Goal: Task Accomplishment & Management: Complete application form

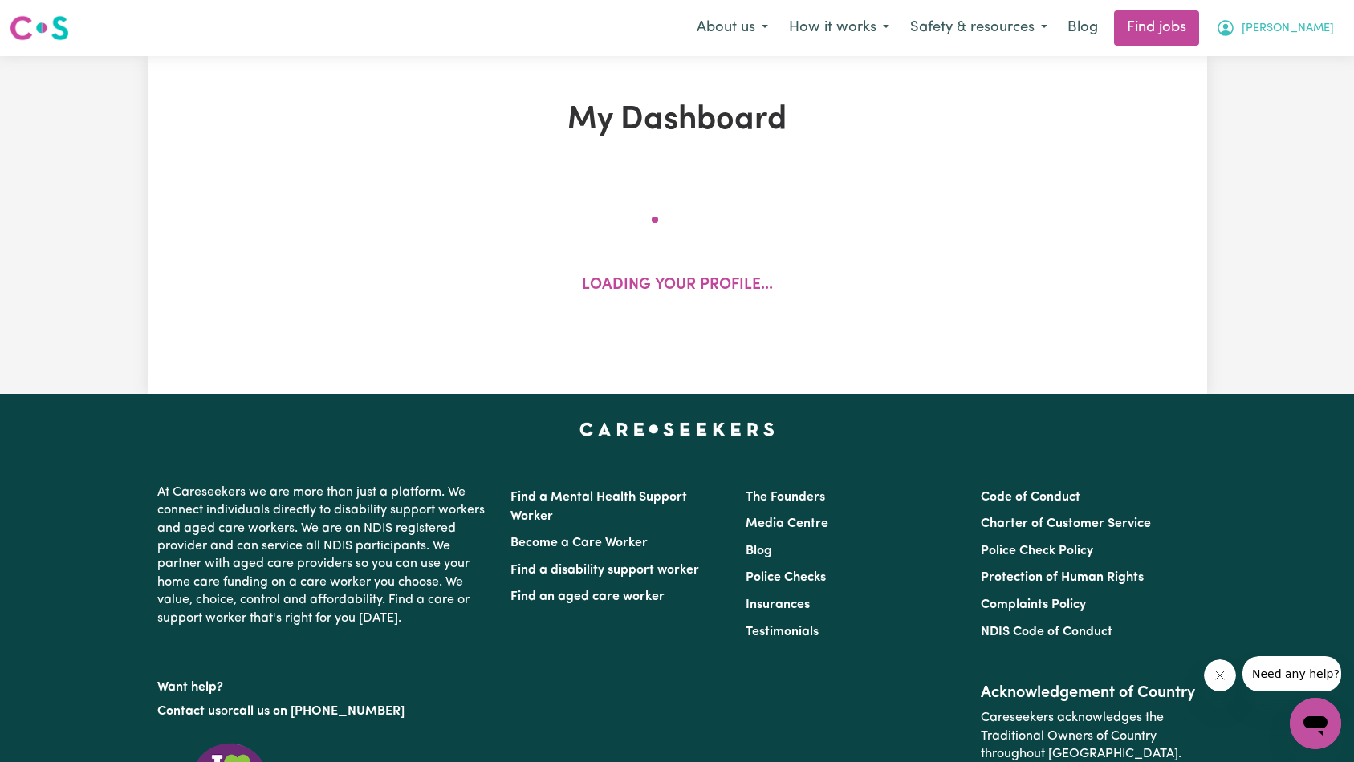
click at [1303, 34] on span "[PERSON_NAME]" at bounding box center [1287, 29] width 92 height 18
click at [1295, 56] on link "My Account" at bounding box center [1279, 62] width 127 height 30
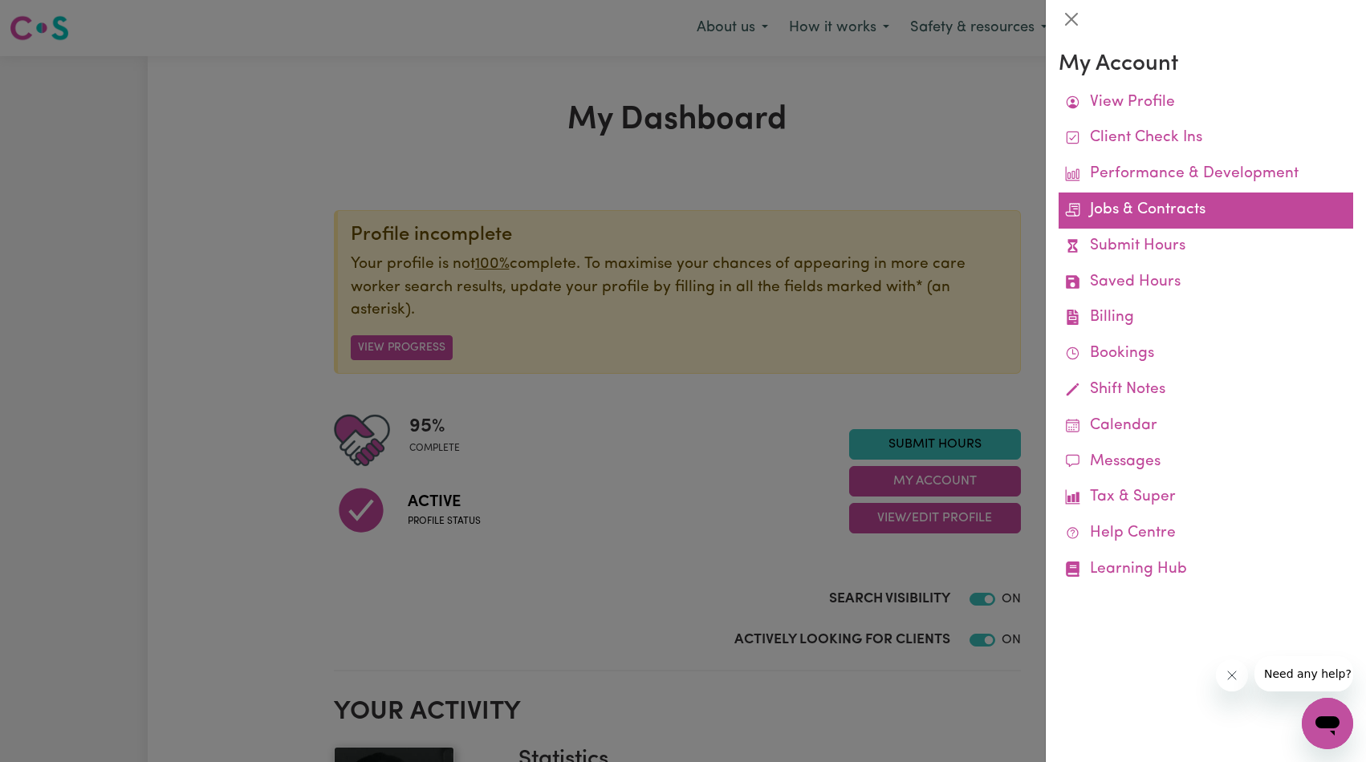
click at [1169, 205] on link "Jobs & Contracts" at bounding box center [1205, 211] width 294 height 36
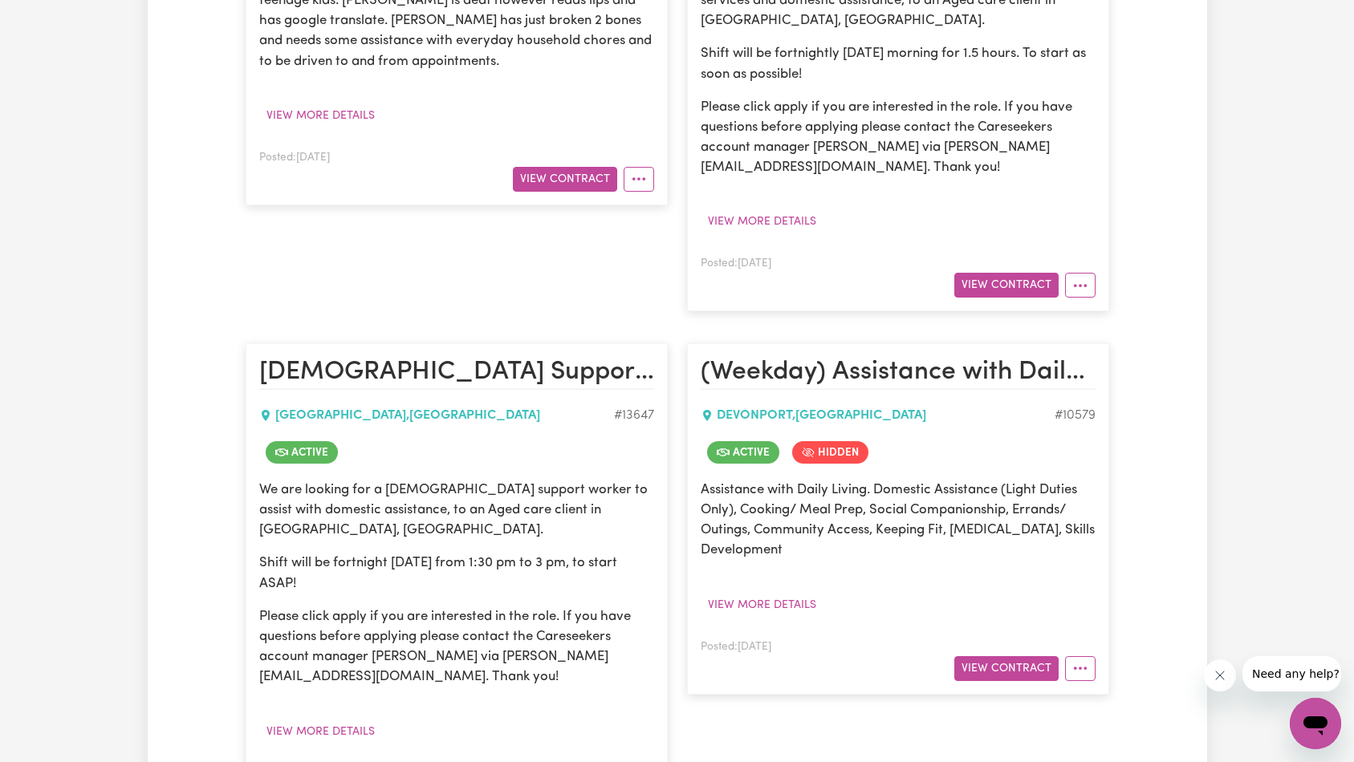
scroll to position [262, 0]
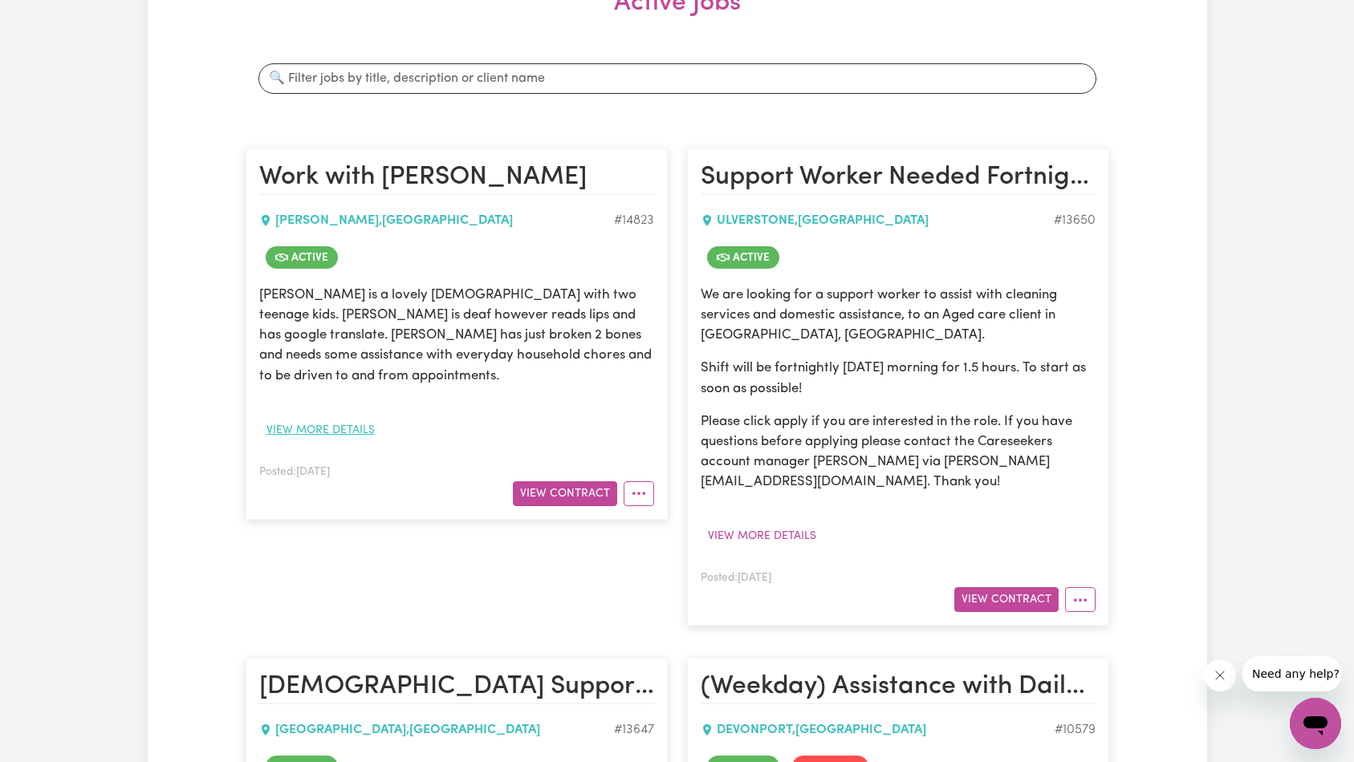
click at [364, 418] on button "View more details" at bounding box center [320, 430] width 123 height 25
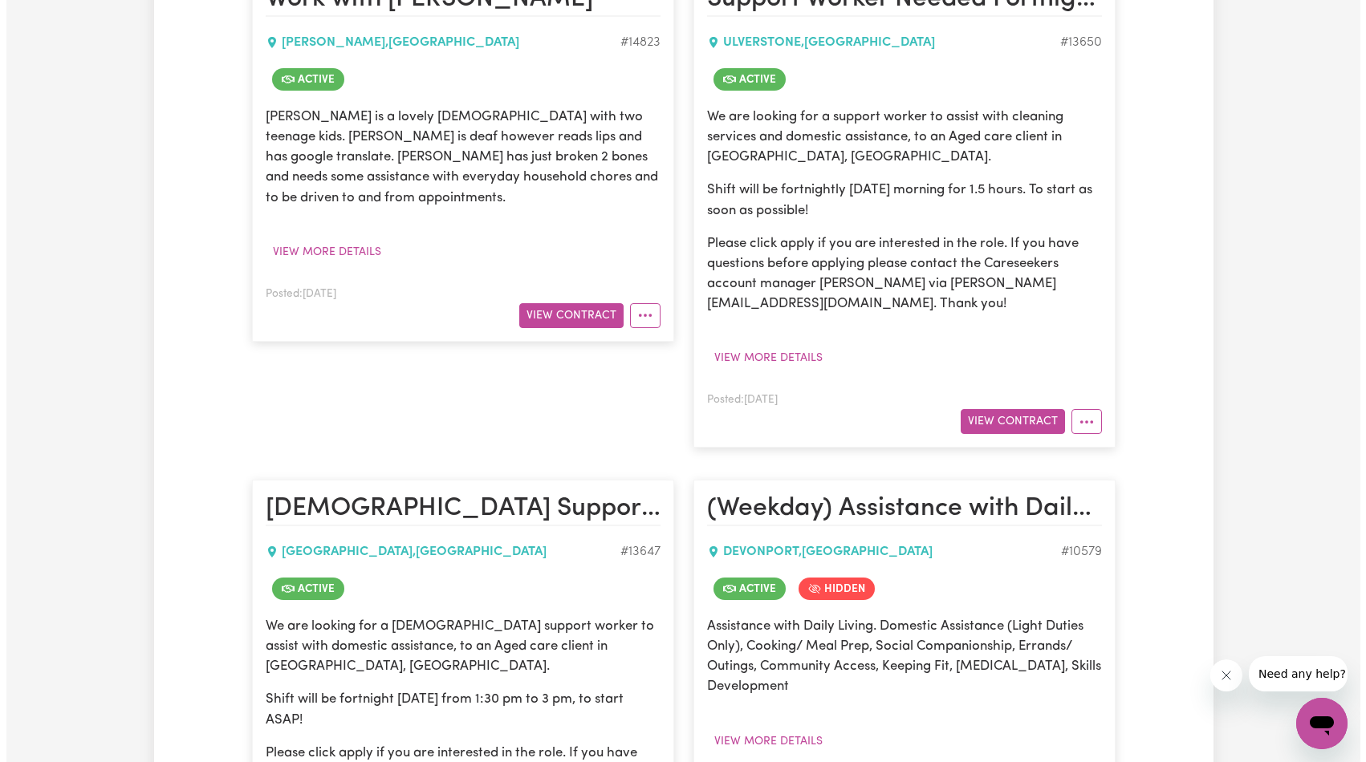
scroll to position [420, 0]
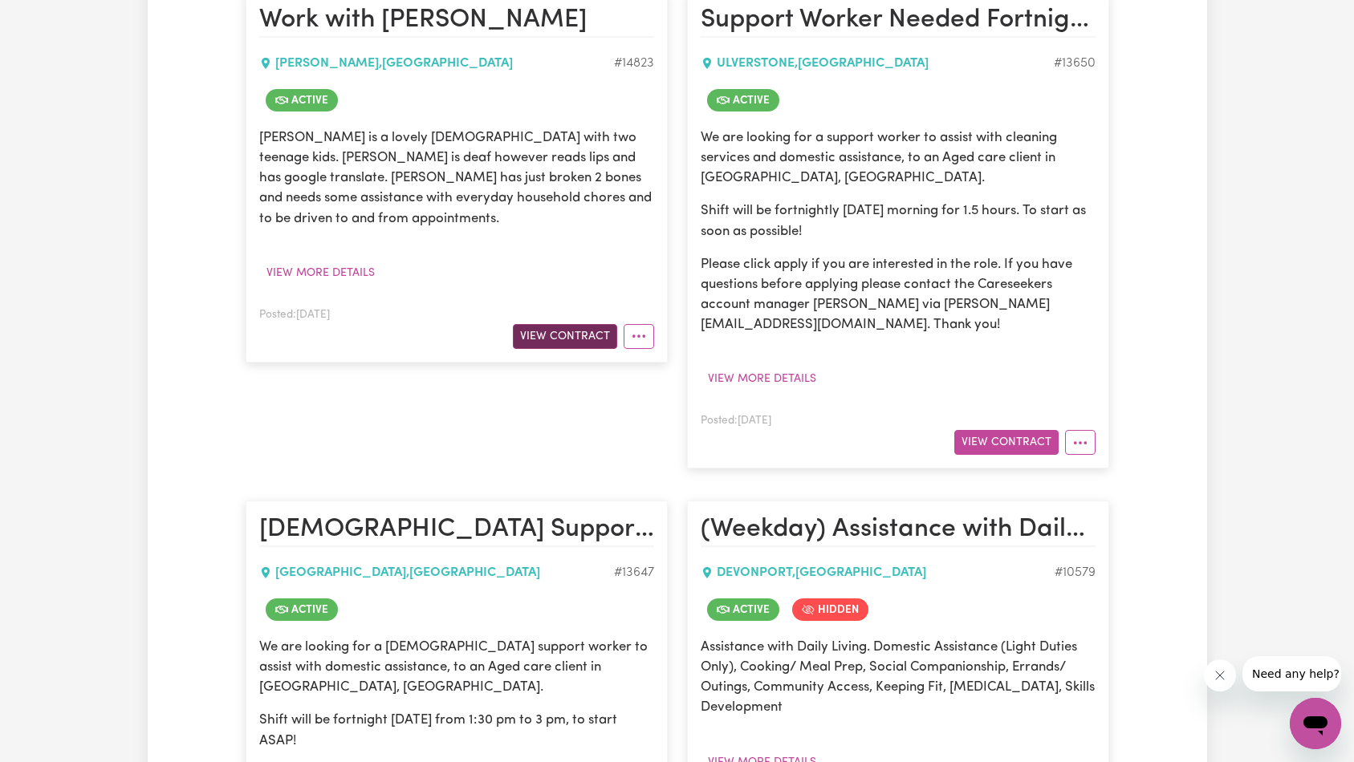
click at [589, 324] on button "View Contract" at bounding box center [565, 336] width 104 height 25
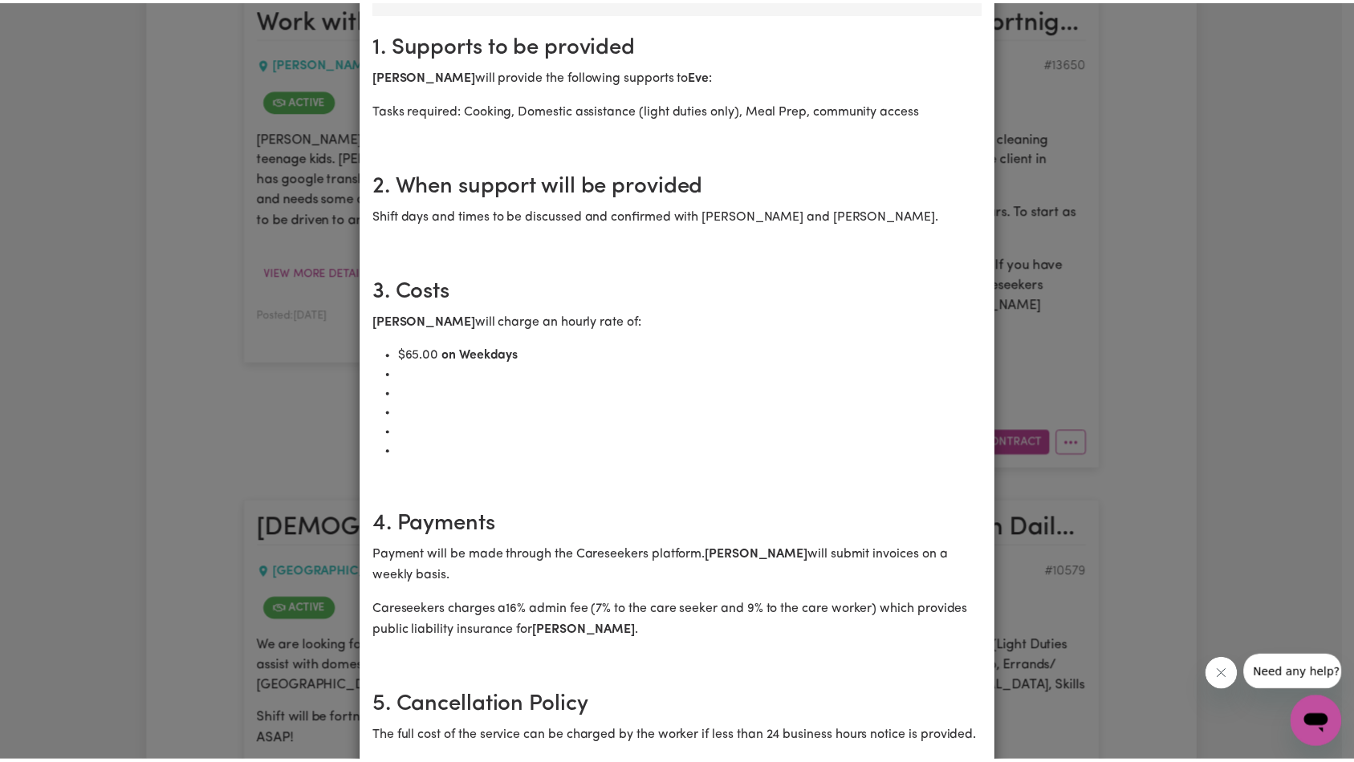
scroll to position [0, 0]
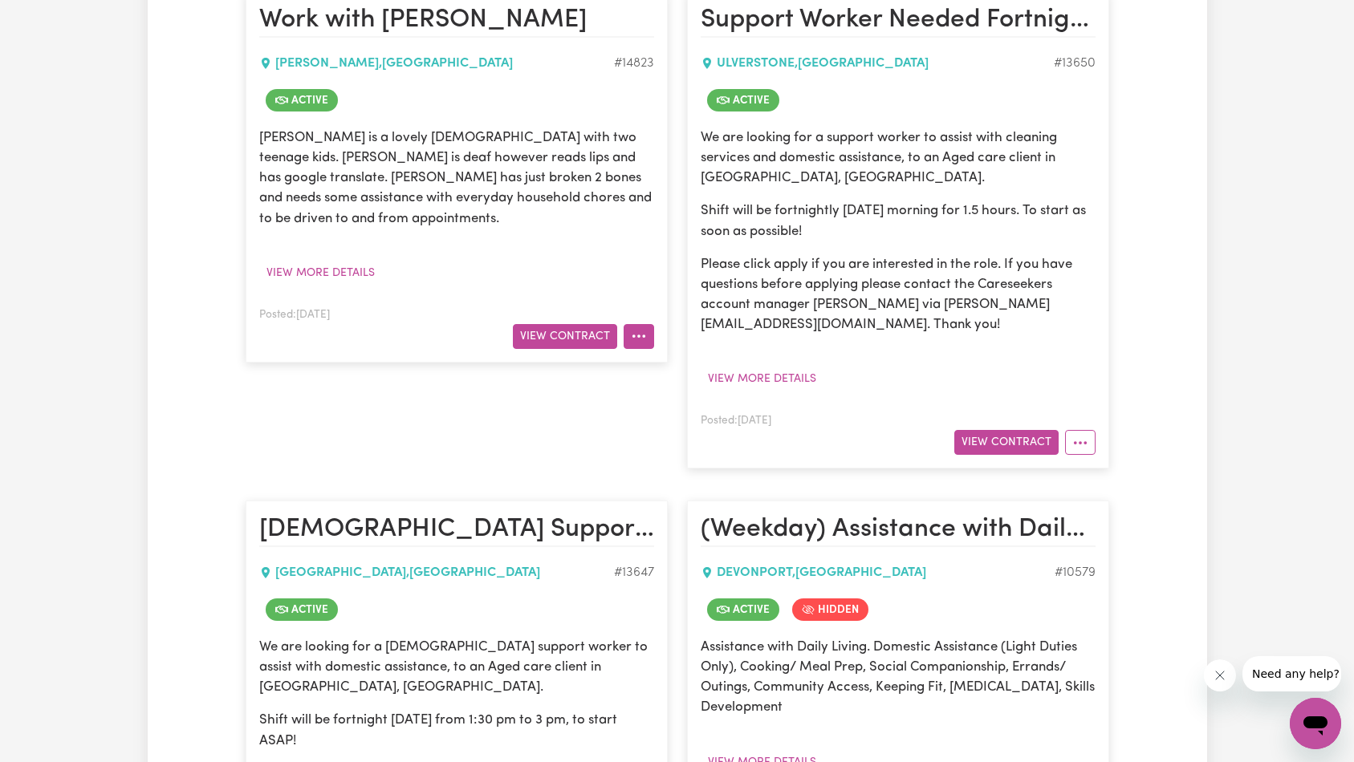
click at [636, 325] on button "More options" at bounding box center [638, 336] width 30 height 25
click at [599, 226] on div "[PERSON_NAME] is a lovely [DEMOGRAPHIC_DATA] with two teenage kids. [PERSON_NAM…" at bounding box center [456, 207] width 395 height 158
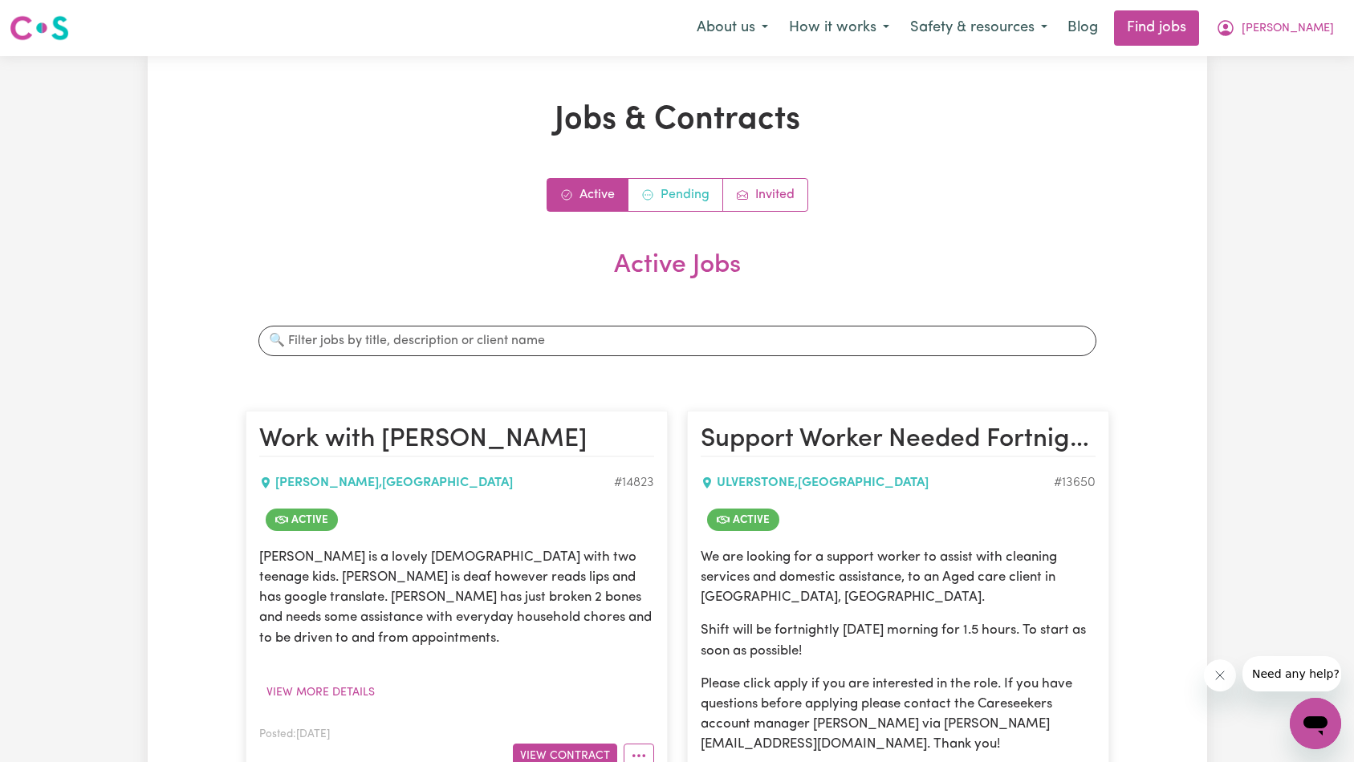
click at [672, 195] on link "Pending" at bounding box center [675, 195] width 95 height 32
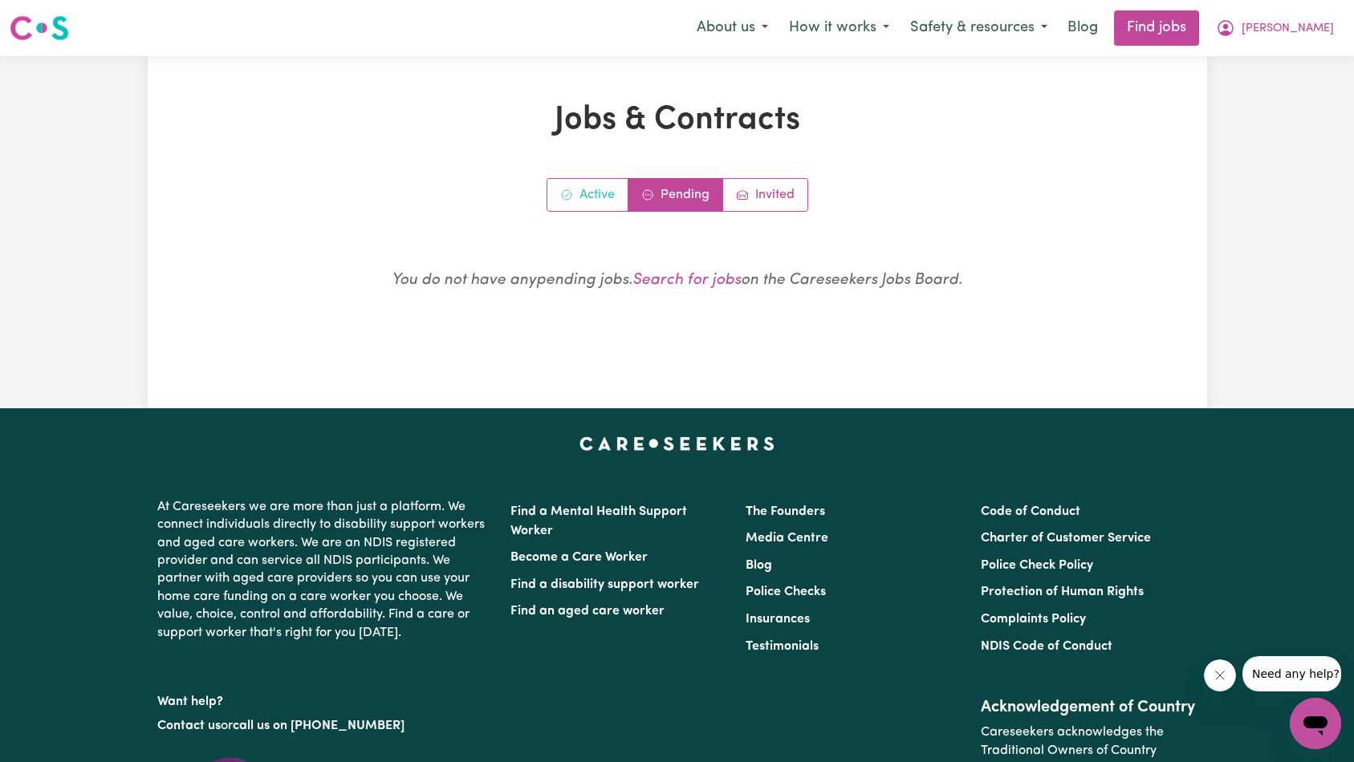
click at [596, 198] on link "Active" at bounding box center [587, 195] width 81 height 32
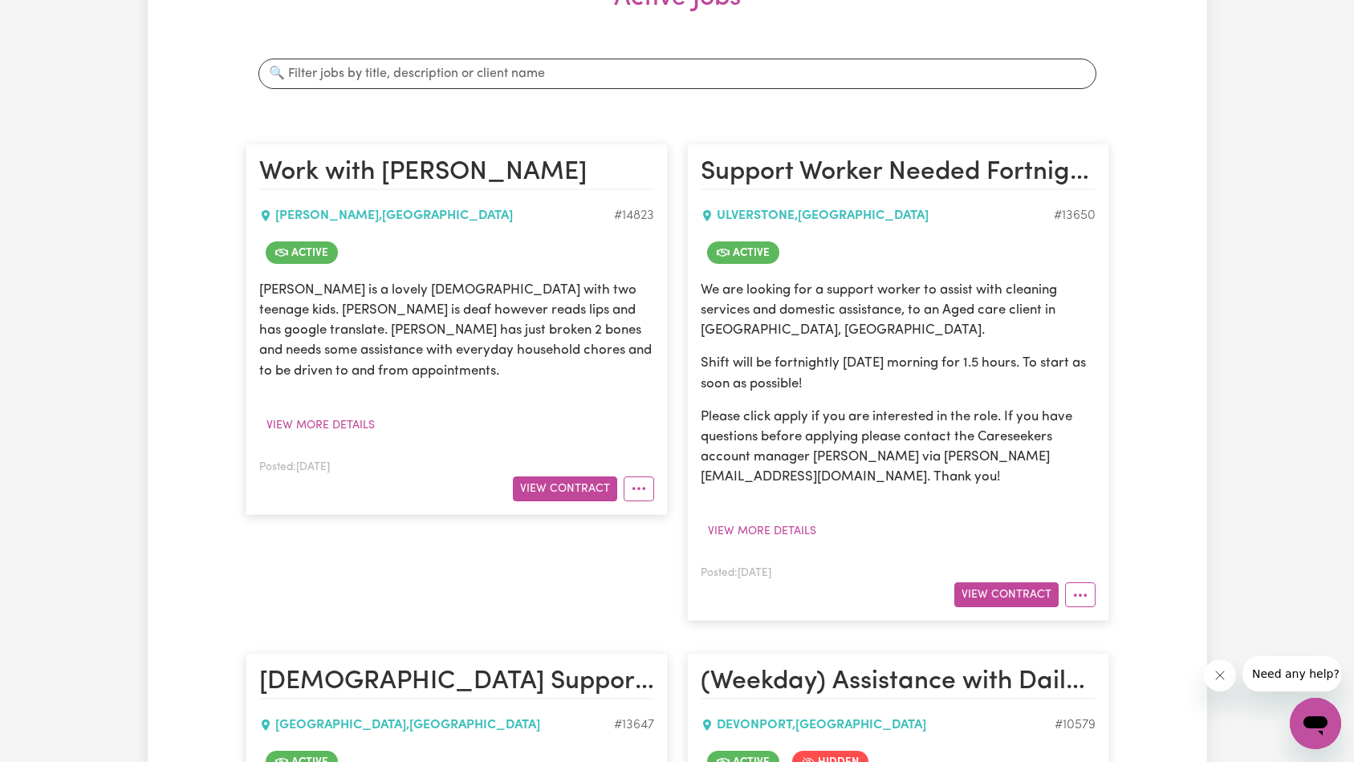
scroll to position [350, 0]
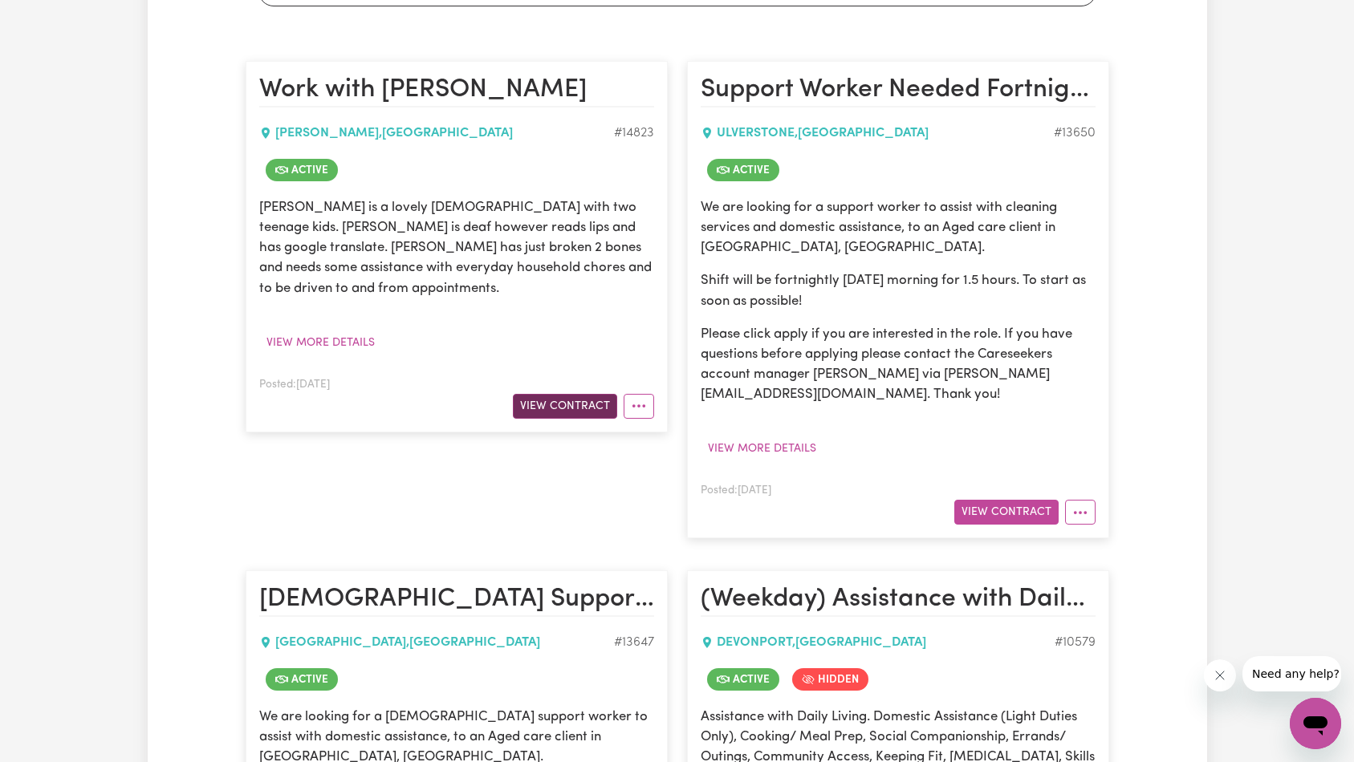
click at [585, 394] on button "View Contract" at bounding box center [565, 406] width 104 height 25
click at [542, 394] on button "View Contract" at bounding box center [565, 406] width 104 height 25
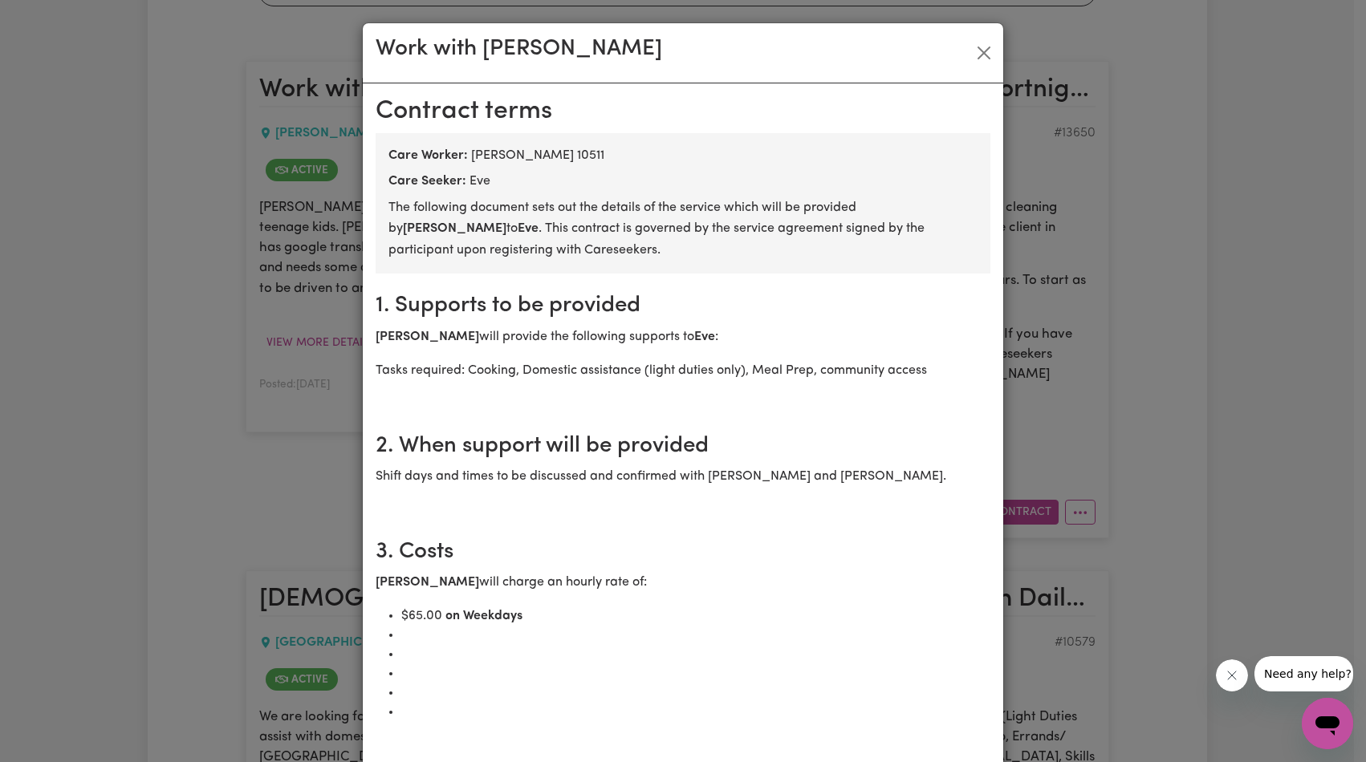
click at [609, 156] on div "Care Worker: [PERSON_NAME] 10511" at bounding box center [682, 155] width 589 height 19
click at [611, 156] on div "Care Worker: [PERSON_NAME] 10511" at bounding box center [682, 155] width 589 height 19
copy div "10511"
click at [986, 50] on button "Close" at bounding box center [984, 53] width 26 height 26
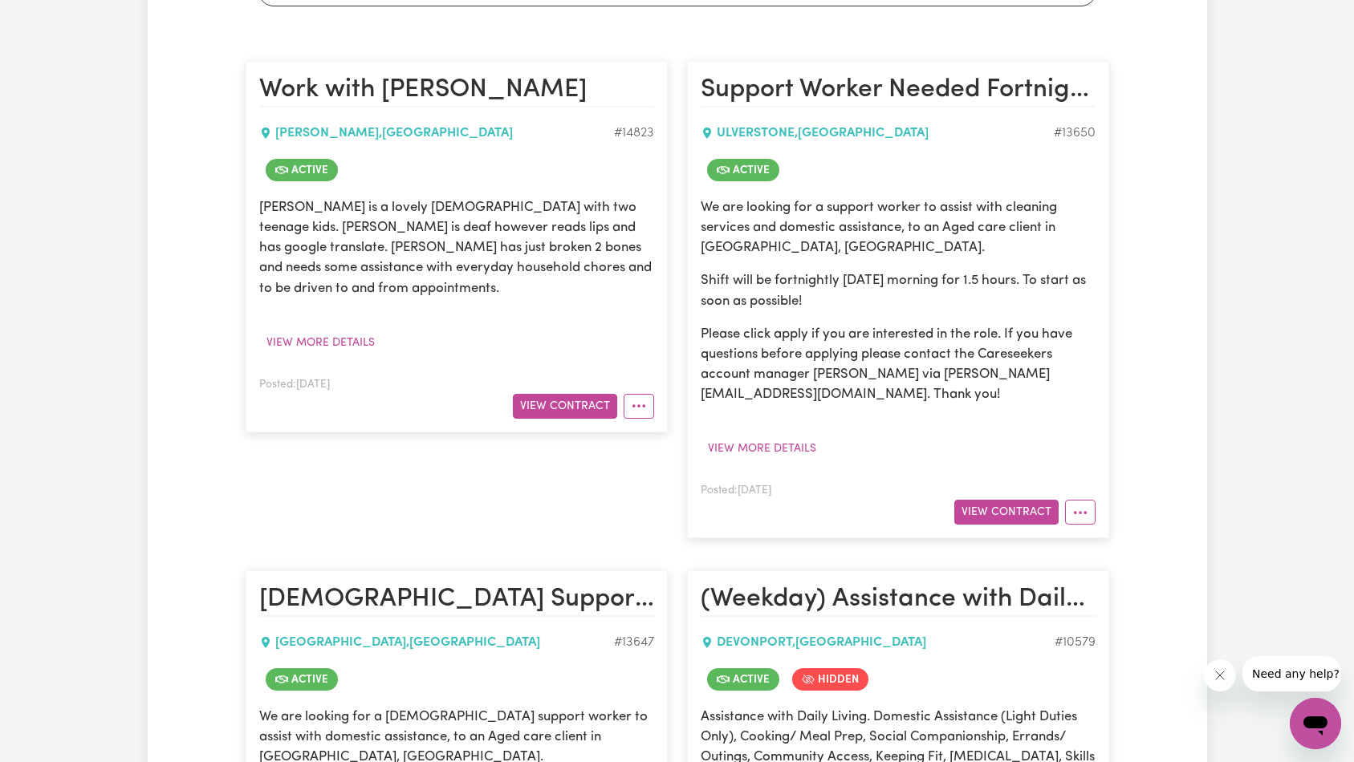
scroll to position [0, 0]
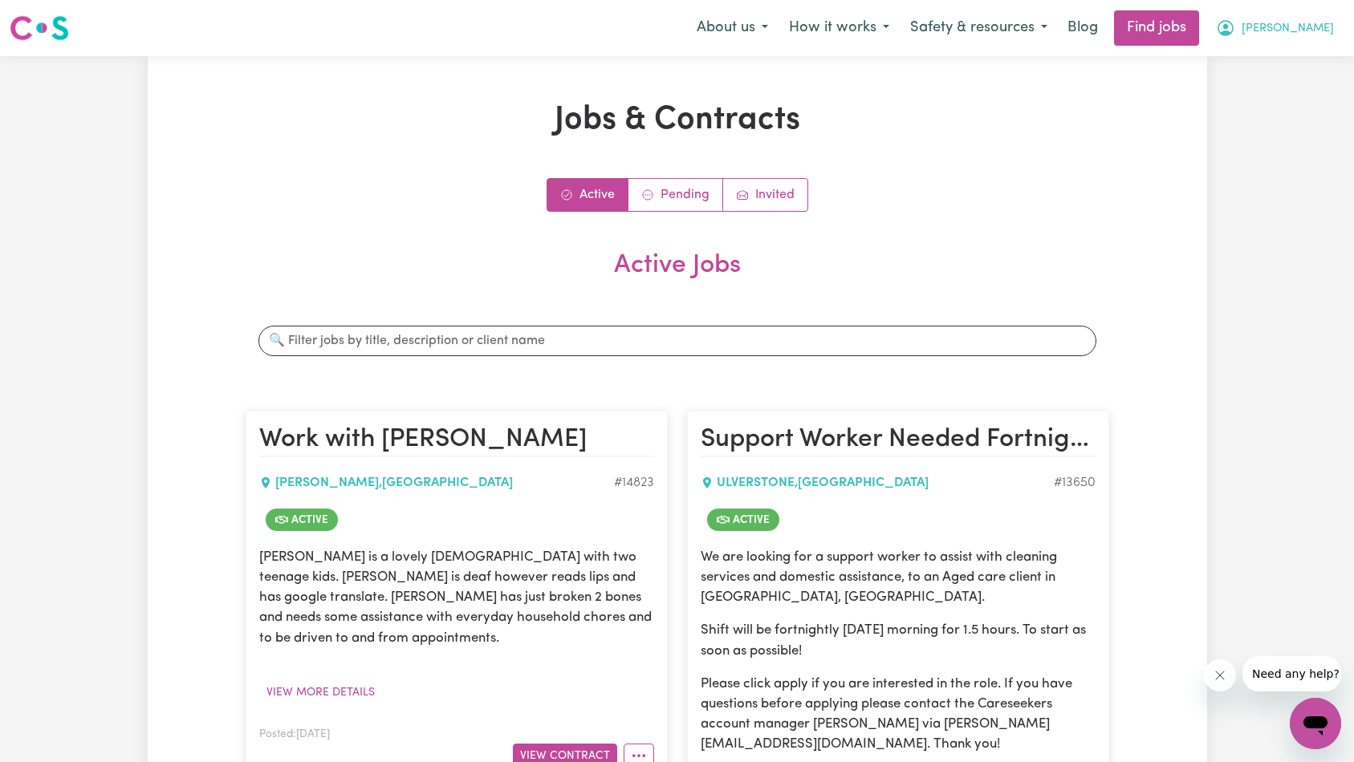
click at [1233, 35] on icon "My Account" at bounding box center [1225, 28] width 16 height 16
click at [1283, 63] on link "My Account" at bounding box center [1279, 62] width 127 height 30
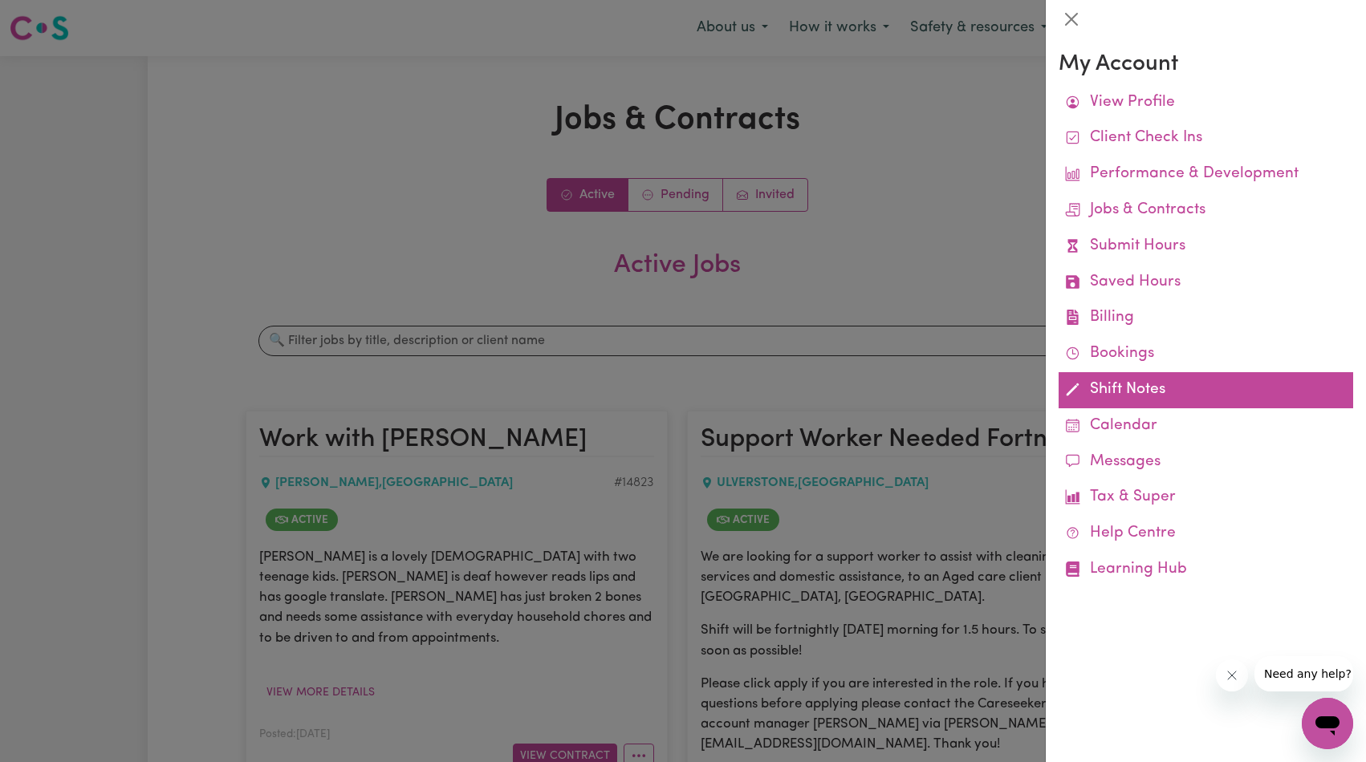
click at [1107, 394] on link "Shift Notes" at bounding box center [1205, 390] width 294 height 36
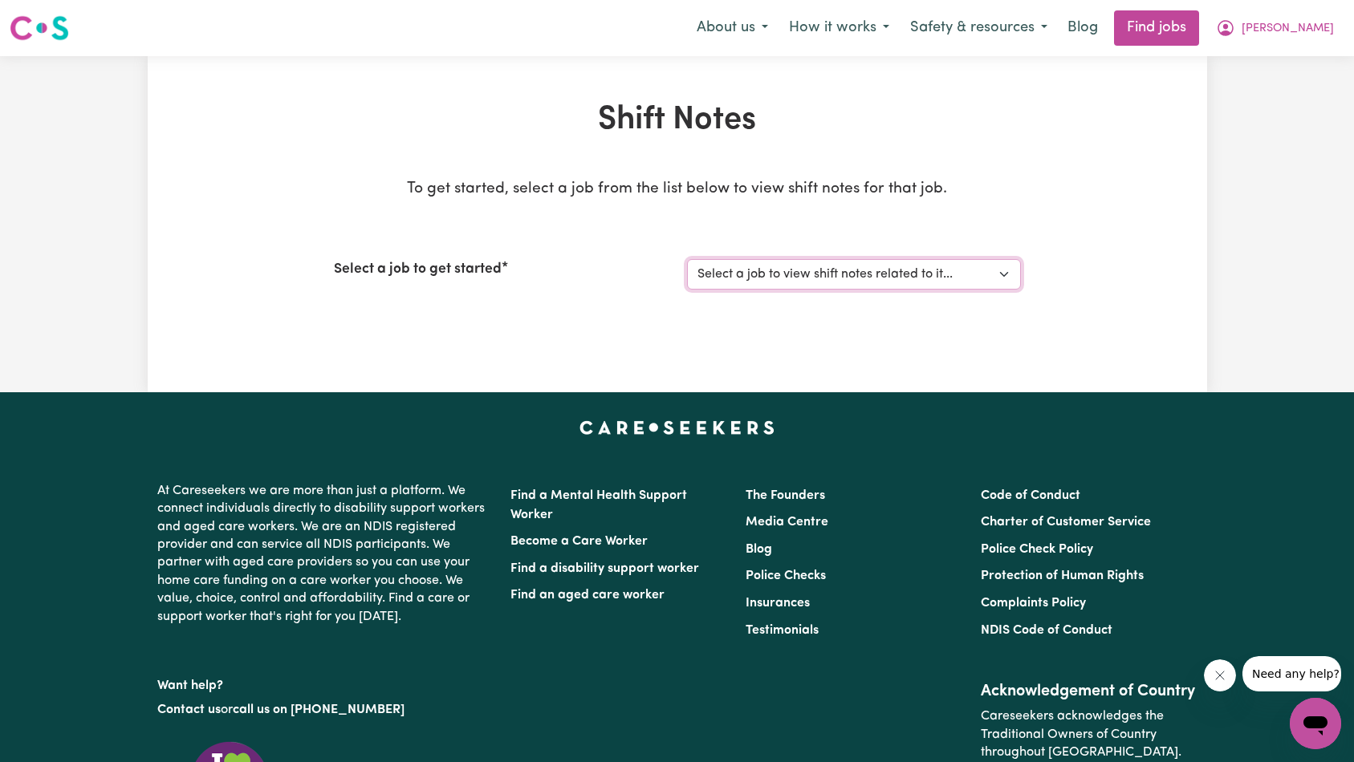
click at [887, 274] on select "Select a job to view shift notes related to it... [Eve] Work with [PERSON_NAME]…" at bounding box center [854, 274] width 334 height 30
select select "14823"
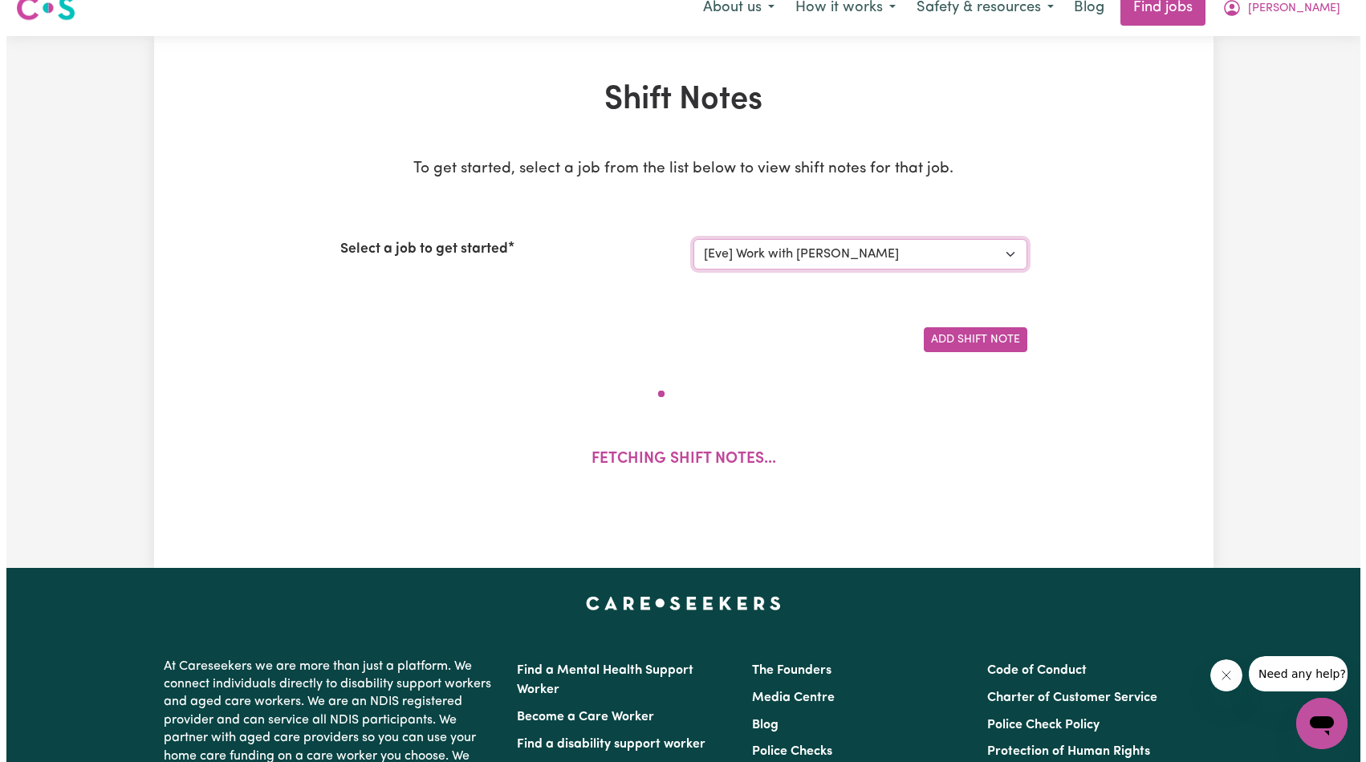
scroll to position [30, 0]
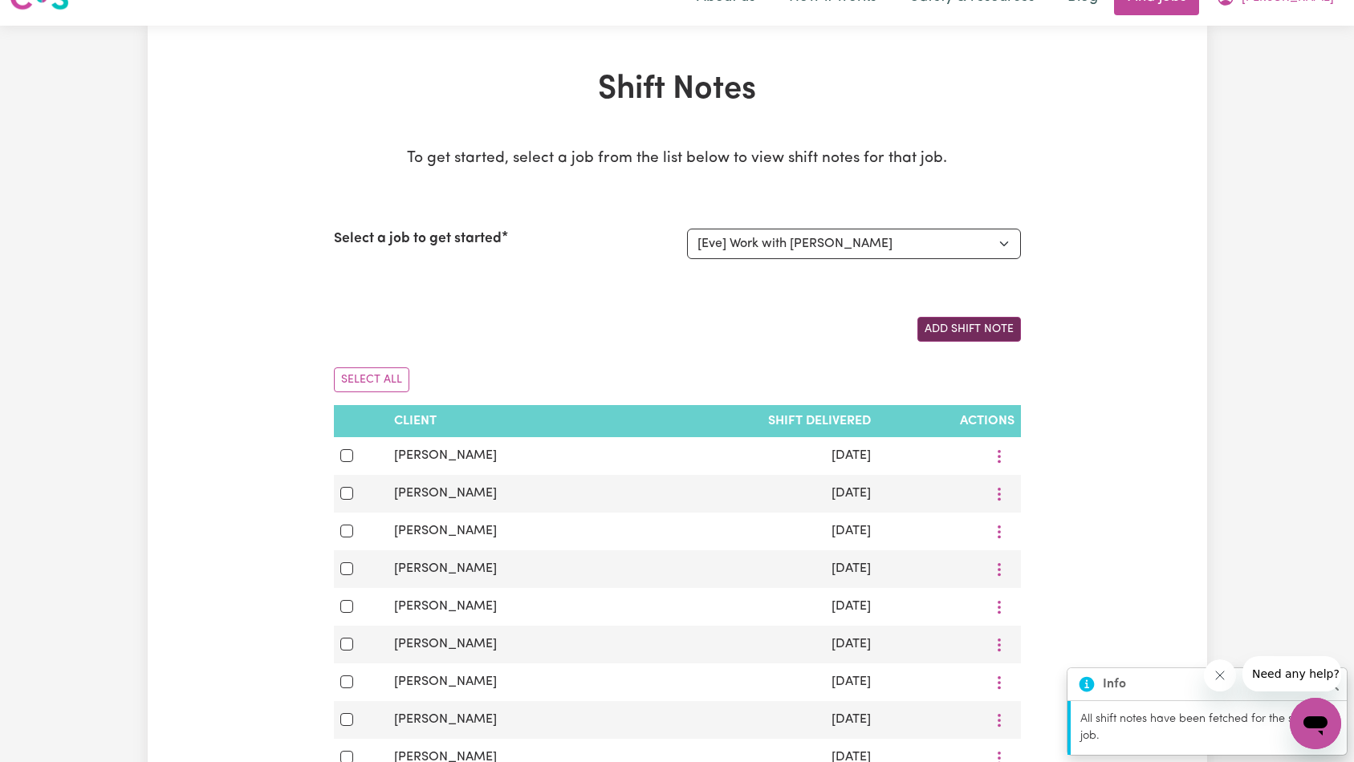
click at [975, 324] on button "Add Shift Note" at bounding box center [969, 329] width 104 height 25
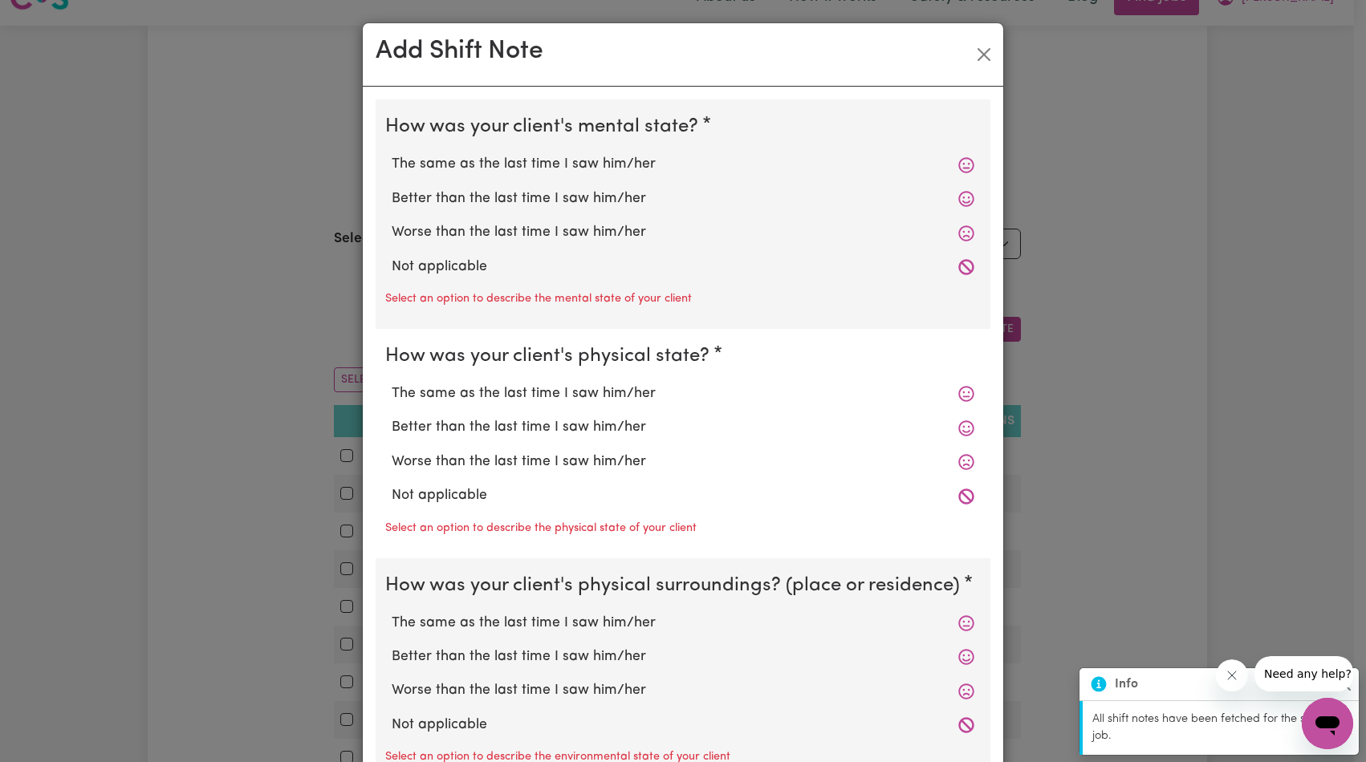
click at [433, 268] on label "Not applicable" at bounding box center [683, 267] width 583 height 21
click at [392, 257] on input "Not applicable" at bounding box center [391, 256] width 1 height 1
radio input "true"
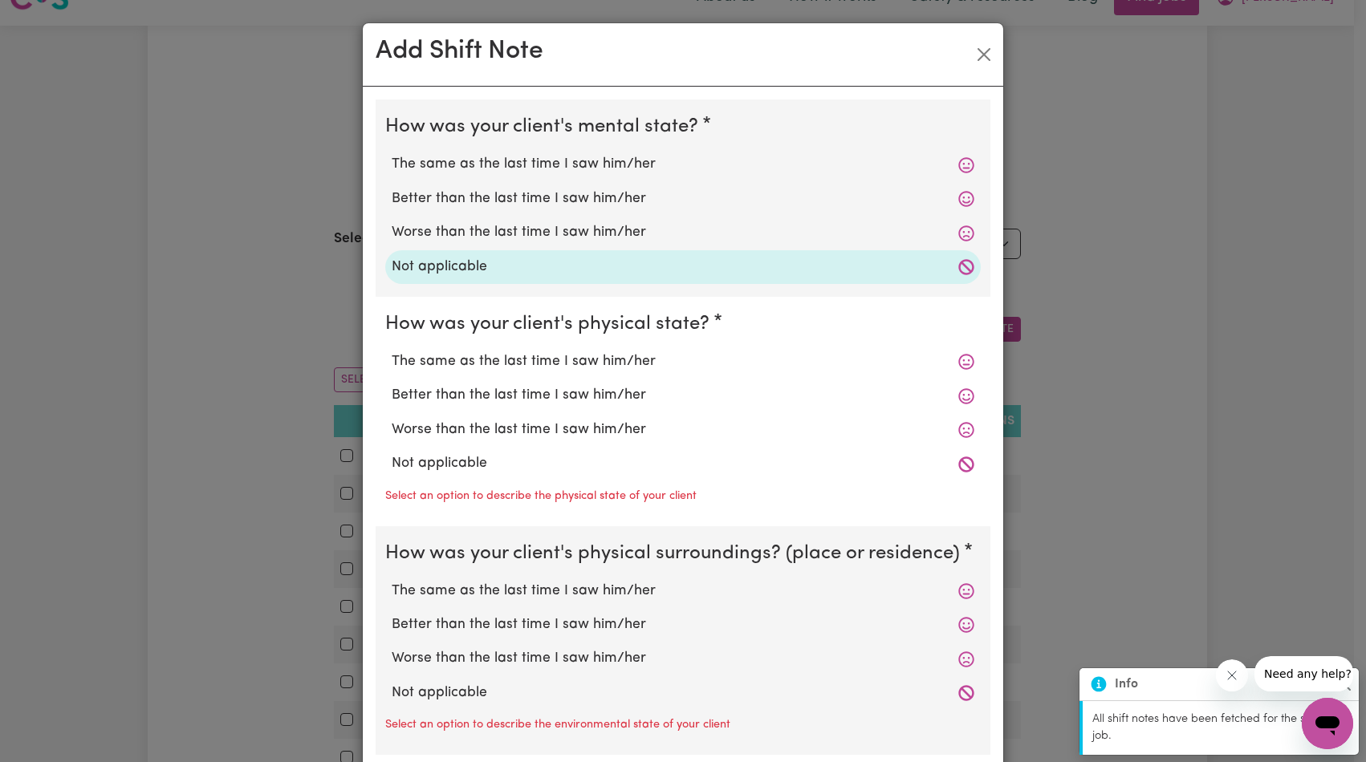
scroll to position [93, 0]
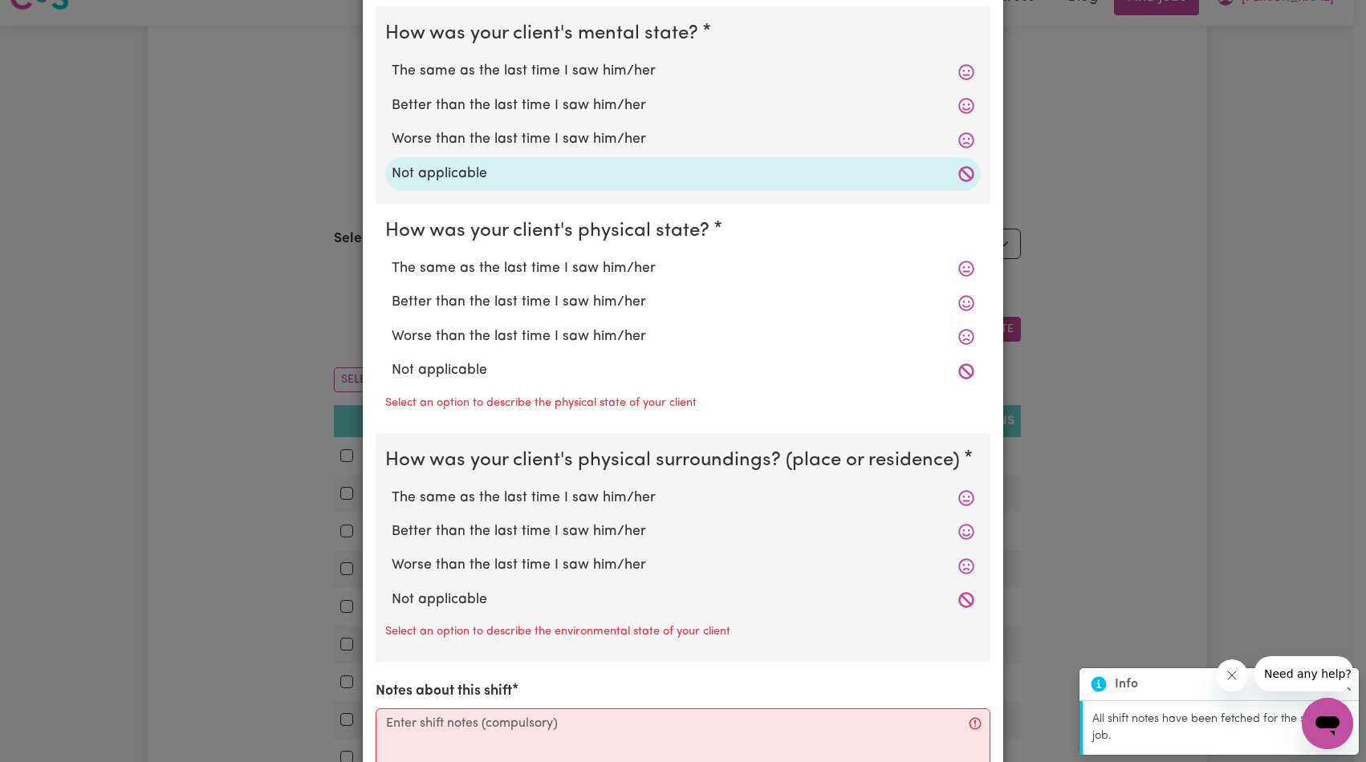
click at [424, 379] on label "Not applicable" at bounding box center [683, 370] width 583 height 21
click at [392, 360] on input "Not applicable" at bounding box center [391, 359] width 1 height 1
radio input "true"
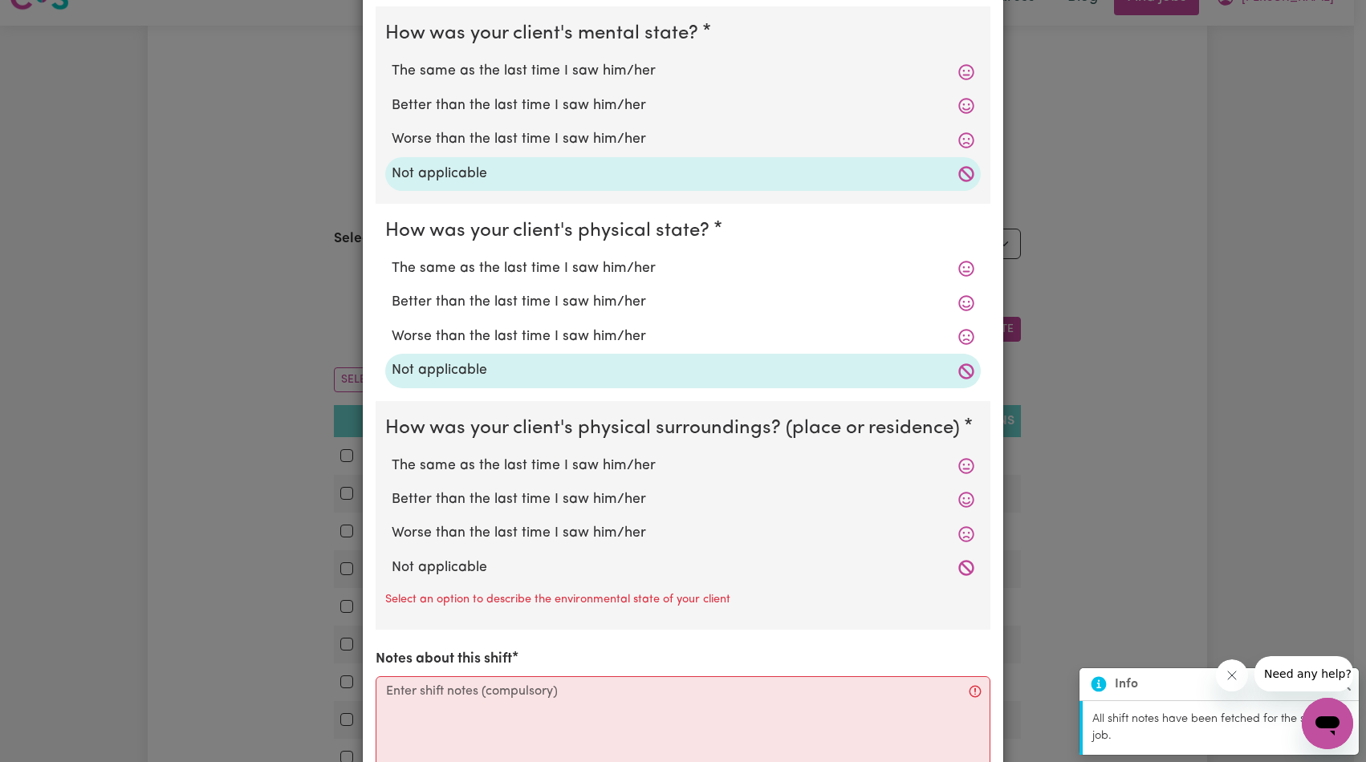
scroll to position [414, 0]
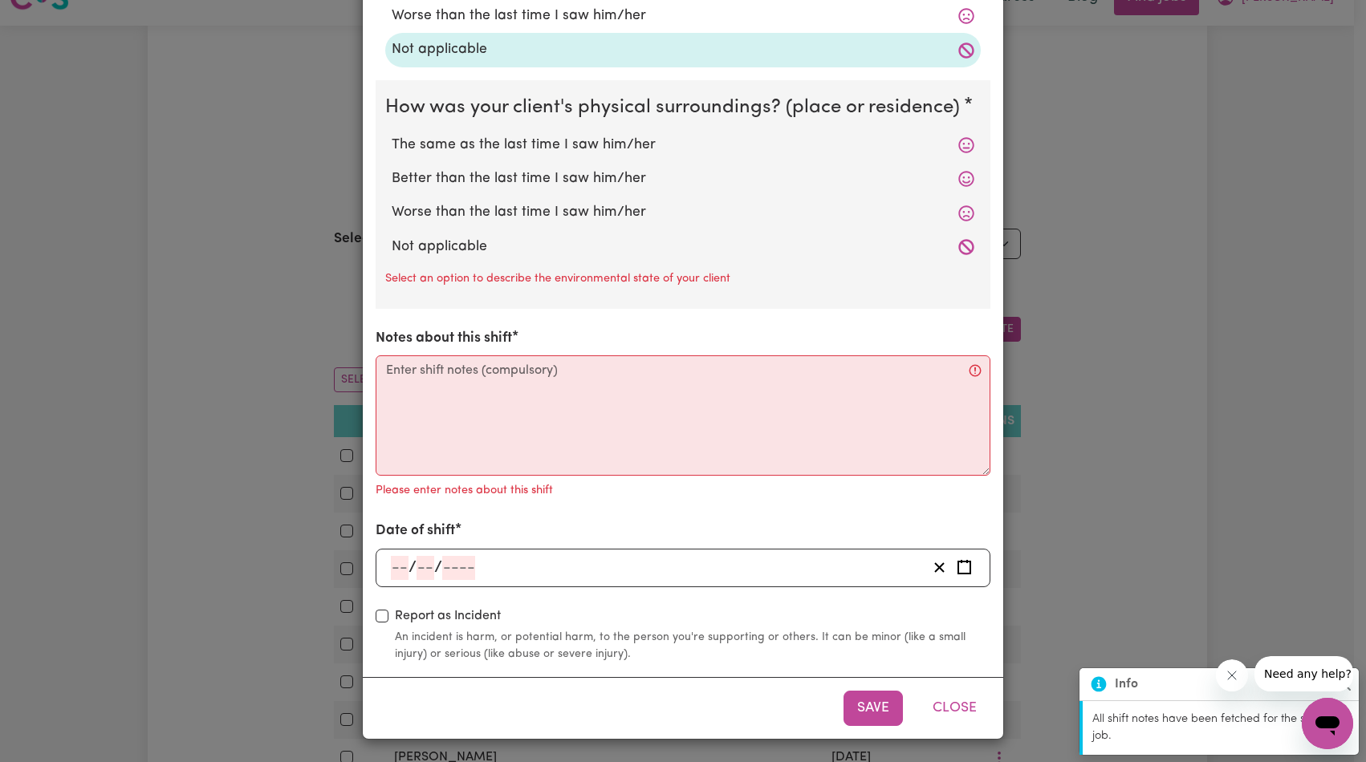
click at [437, 248] on label "Not applicable" at bounding box center [683, 247] width 583 height 21
click at [392, 237] on input "Not applicable" at bounding box center [391, 236] width 1 height 1
radio input "true"
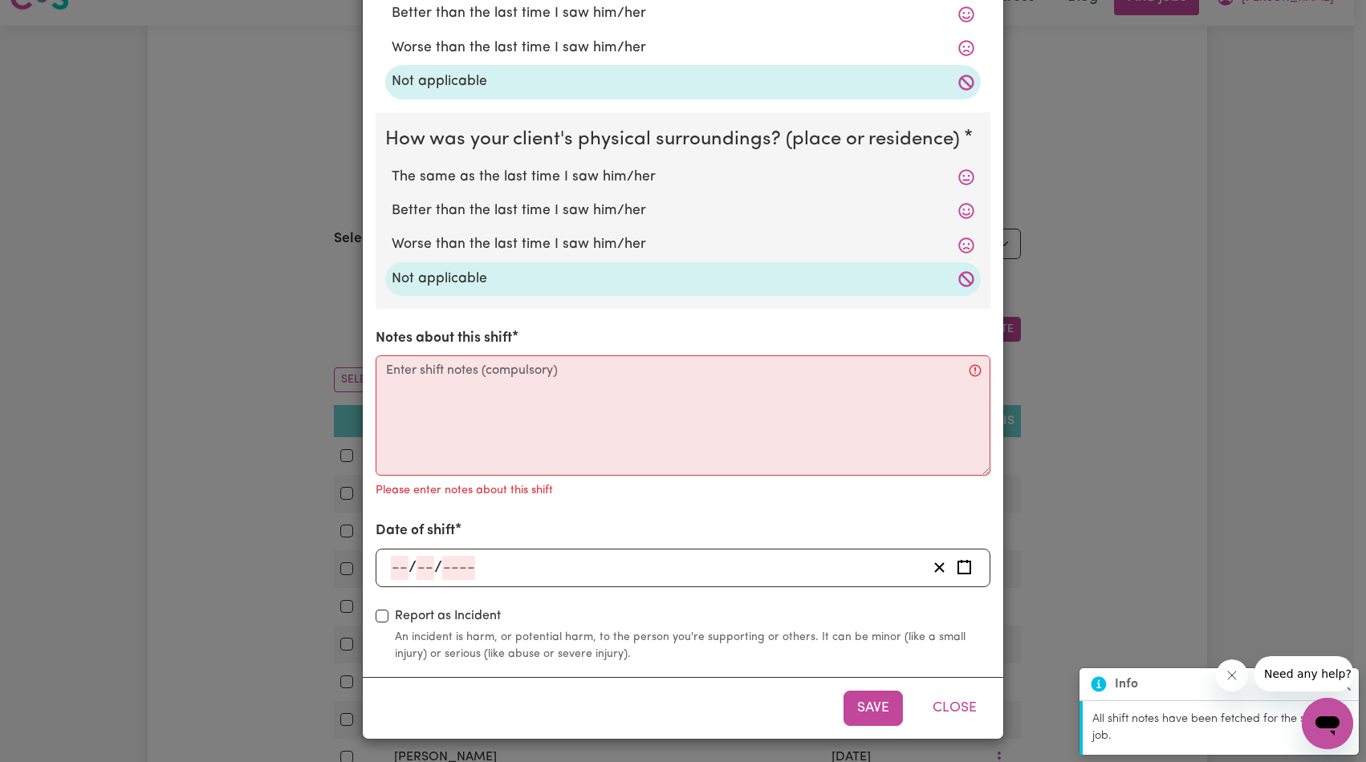
scroll to position [382, 0]
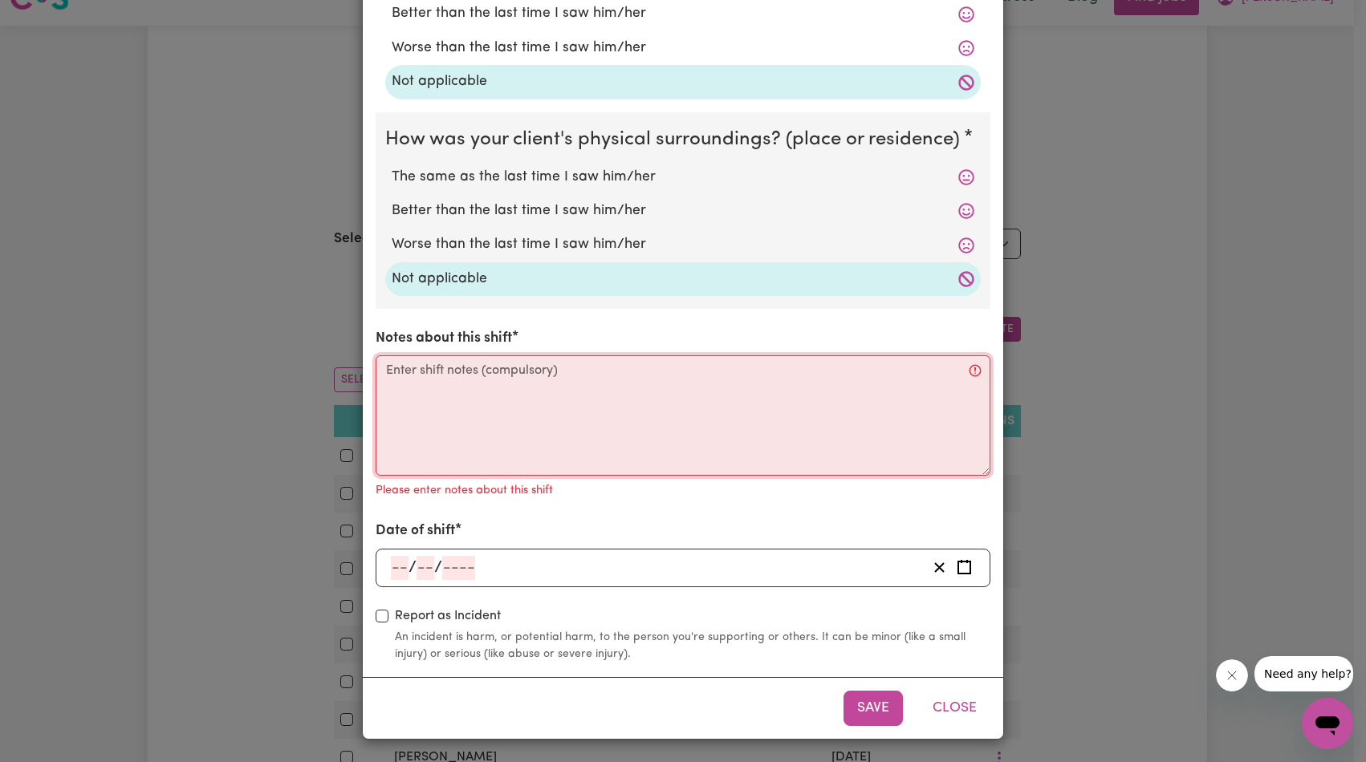
click at [469, 416] on textarea "Notes about this shift" at bounding box center [683, 415] width 615 height 120
paste textarea "[PERSON_NAME] was getting ready for the day when I arrived. I put some dishes a…"
type textarea "[PERSON_NAME] was getting ready for the day when I arrived. I put some dishes a…"
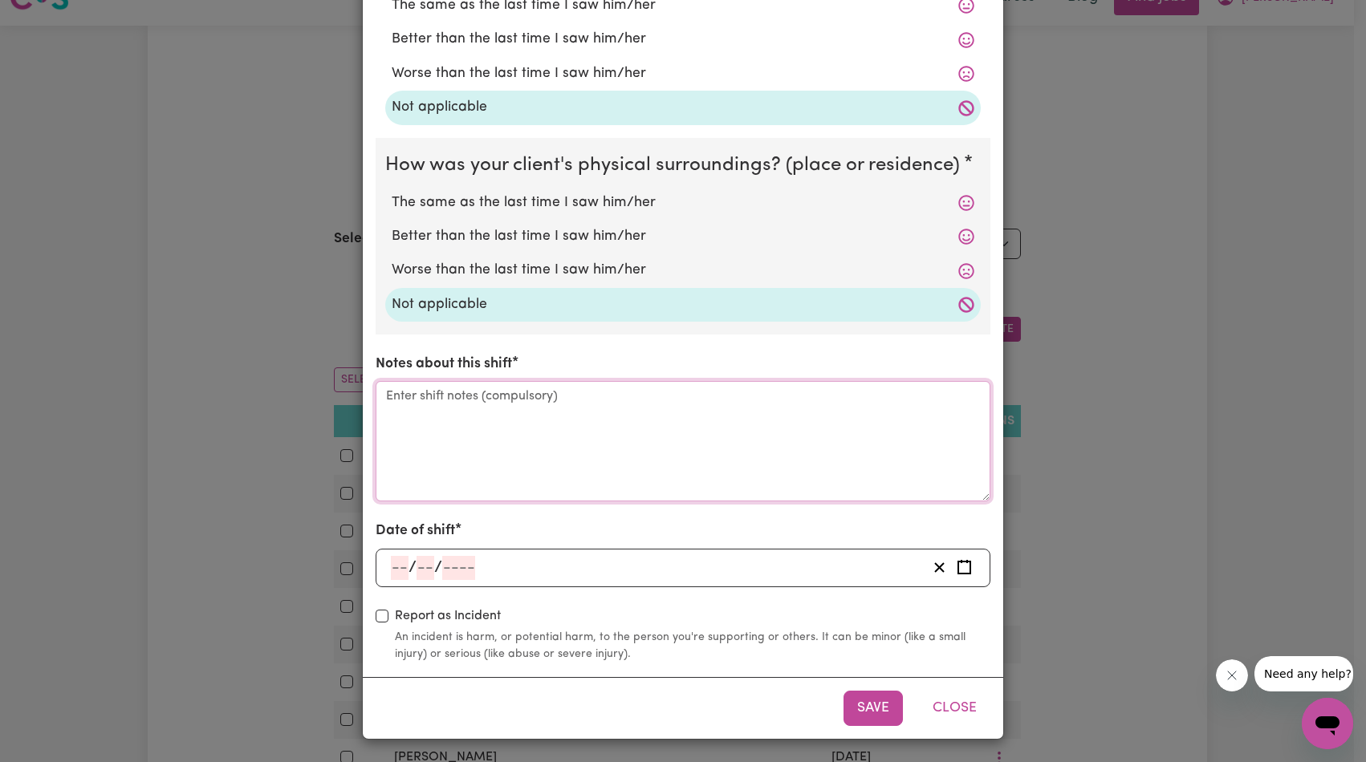
scroll to position [0, 0]
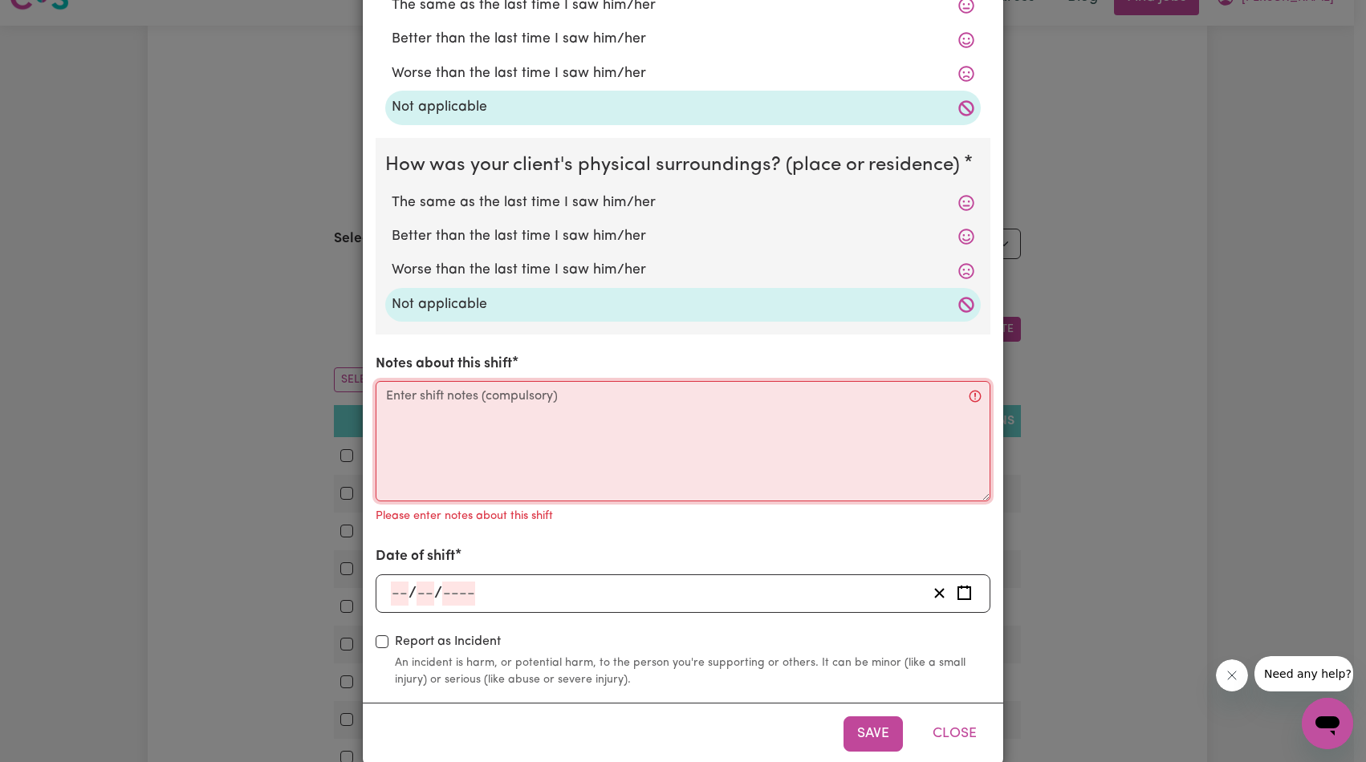
paste textarea "[PERSON_NAME] was getting ready for the day when I arrived. I put some dishes a…"
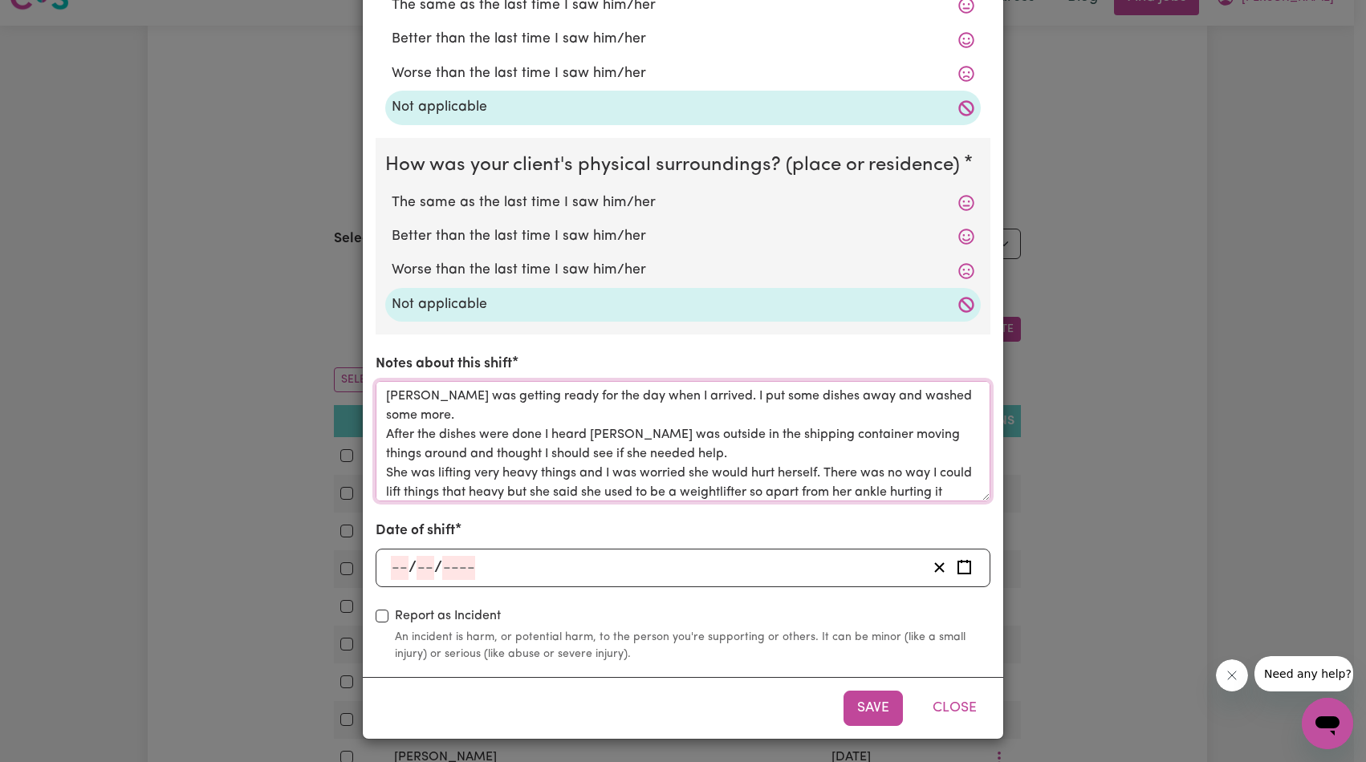
scroll to position [114, 0]
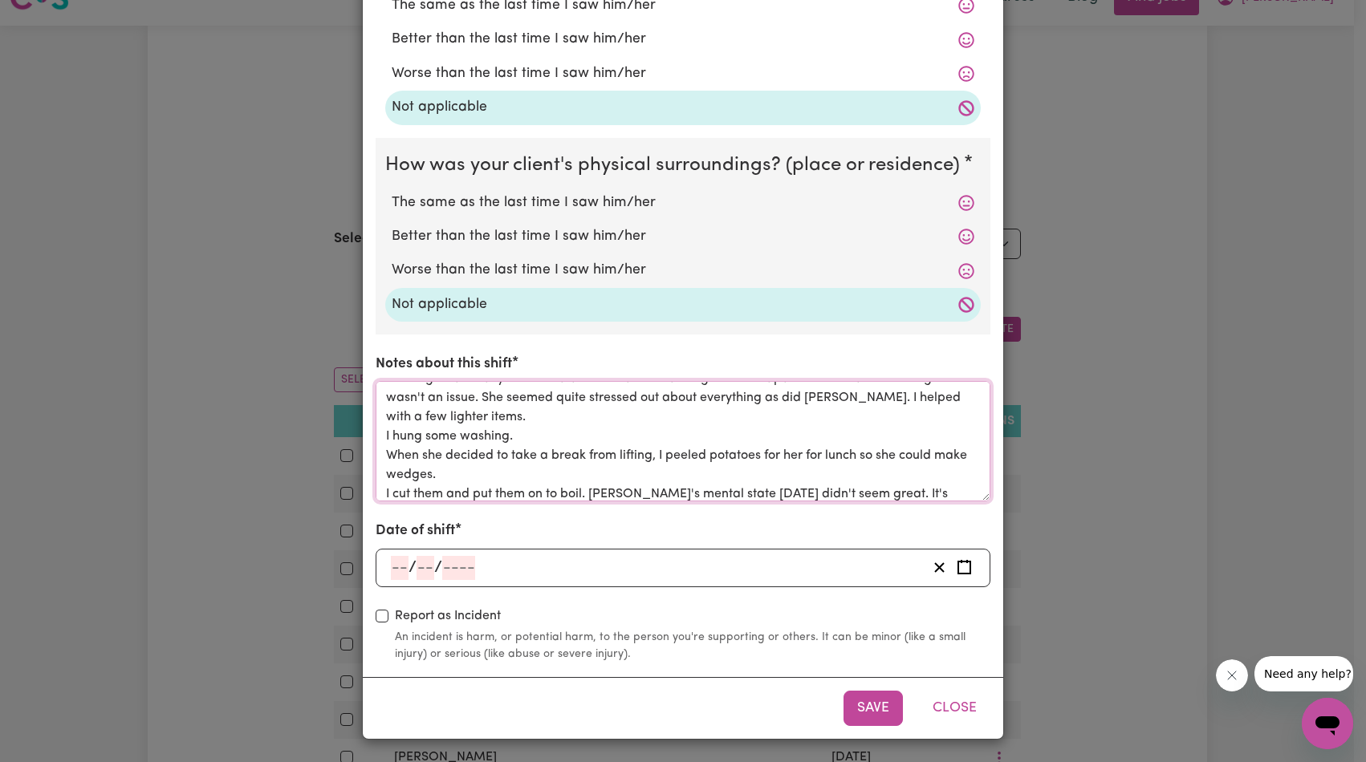
type textarea "[PERSON_NAME] was getting ready for the day when I arrived. I put some dishes a…"
click at [426, 569] on input "number" at bounding box center [425, 568] width 18 height 24
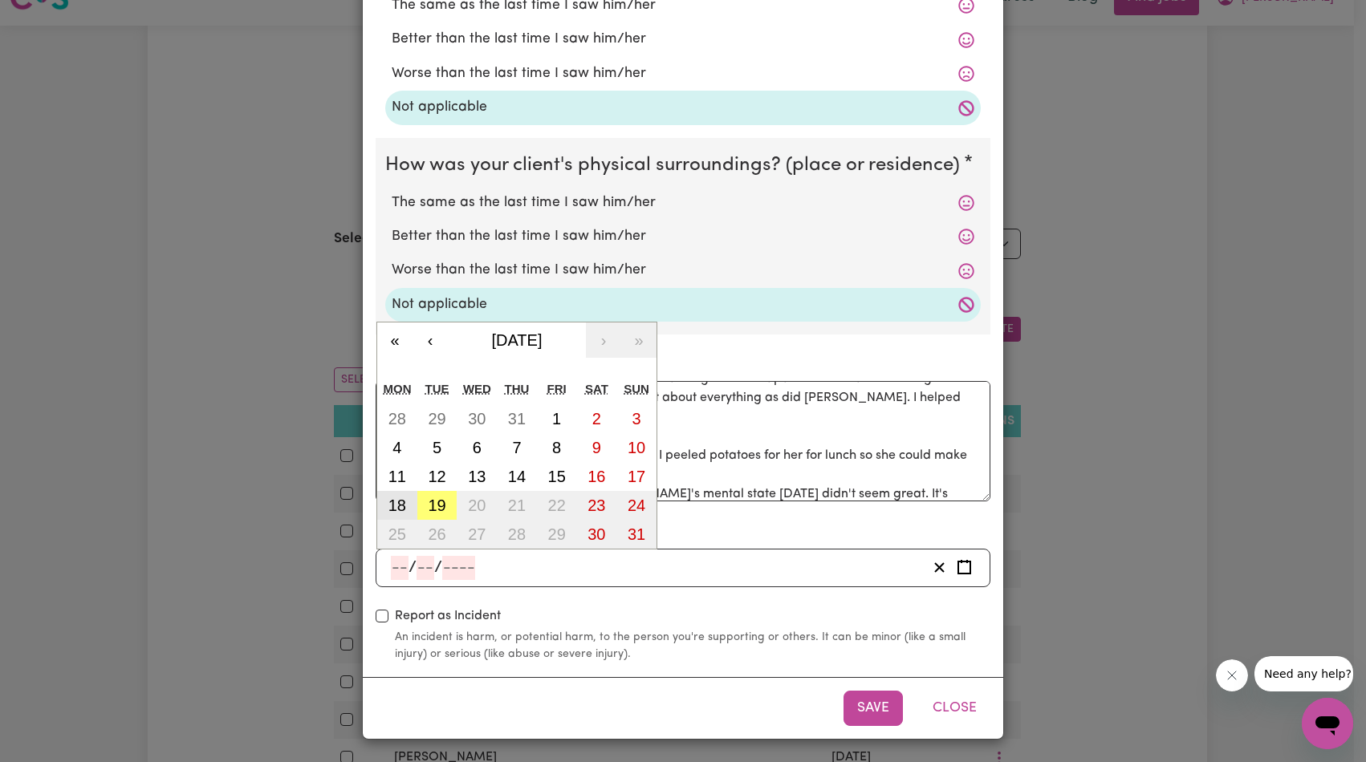
click at [400, 501] on button "18" at bounding box center [397, 505] width 40 height 29
type input "[DATE]"
type input "18"
type input "8"
type input "2025"
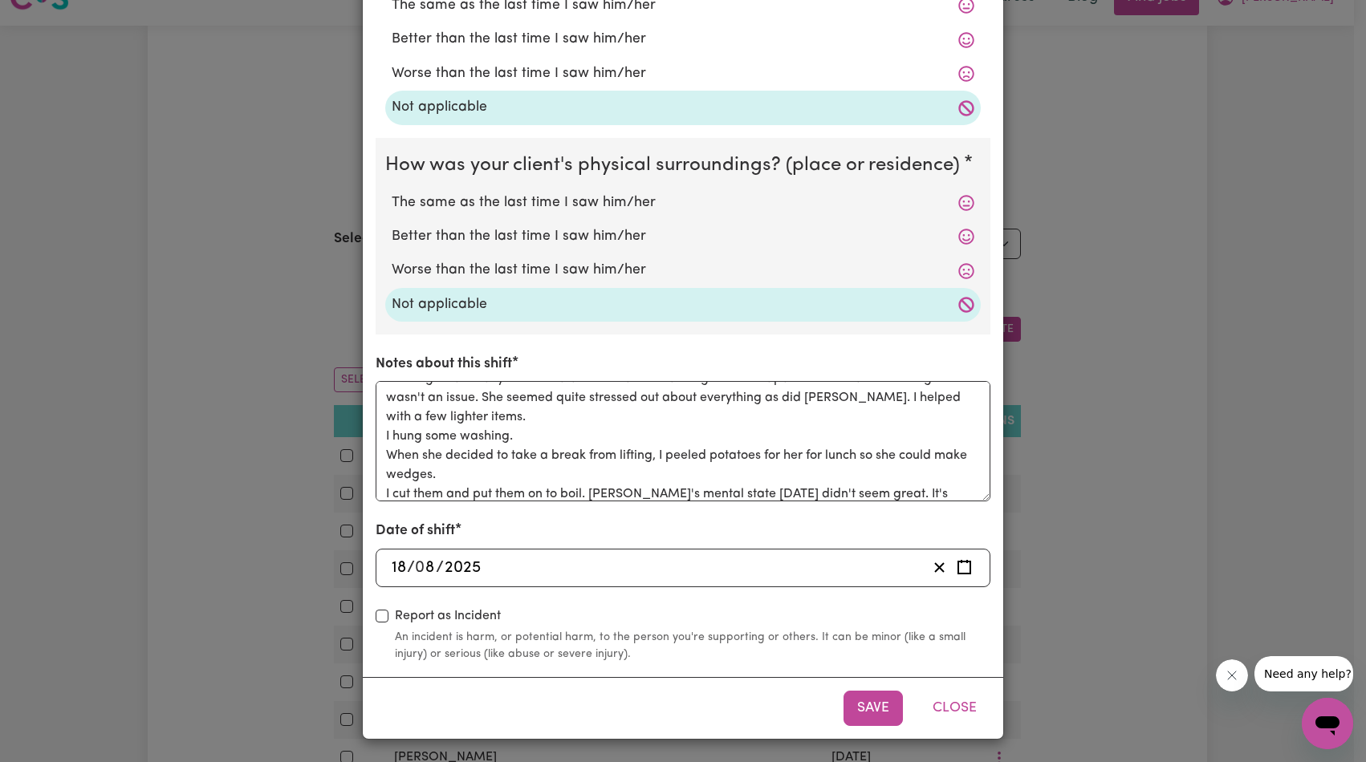
click at [854, 714] on button "Save" at bounding box center [872, 708] width 59 height 35
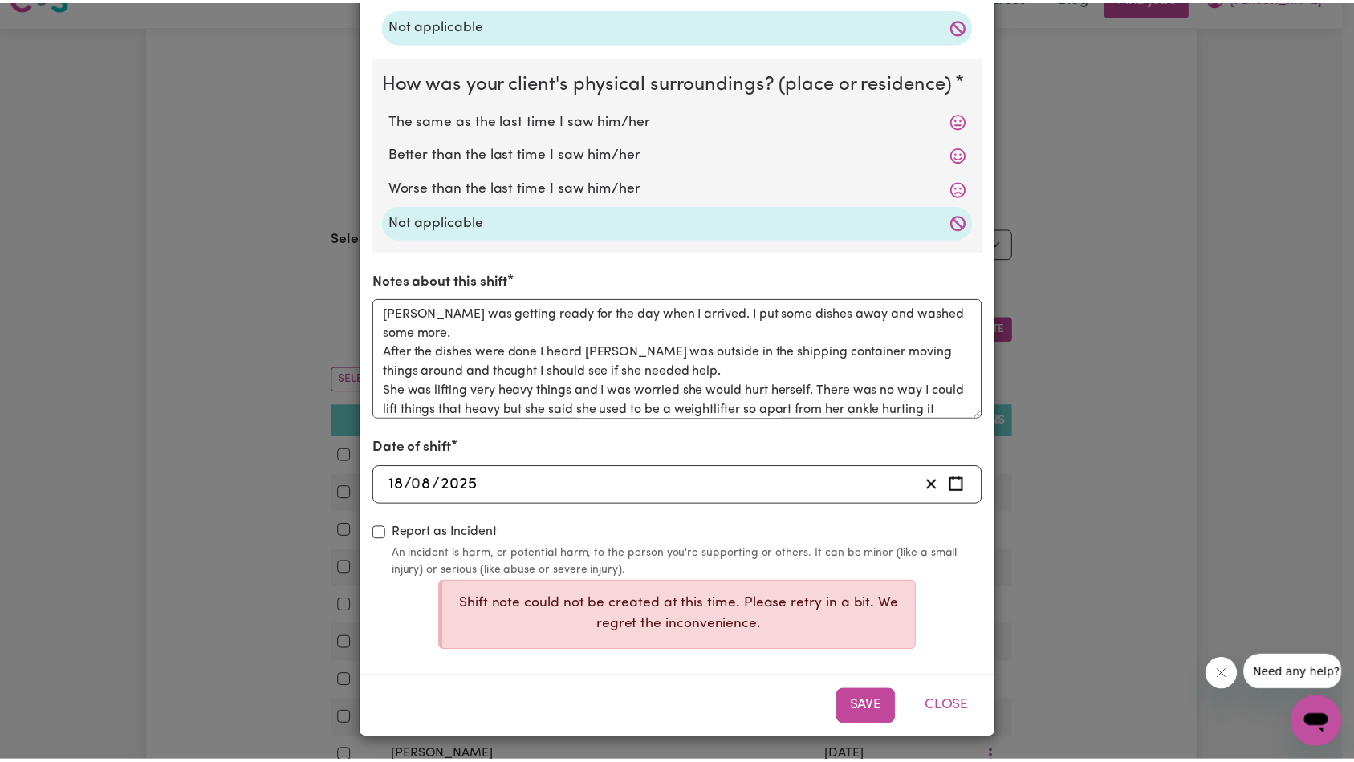
scroll to position [0, 0]
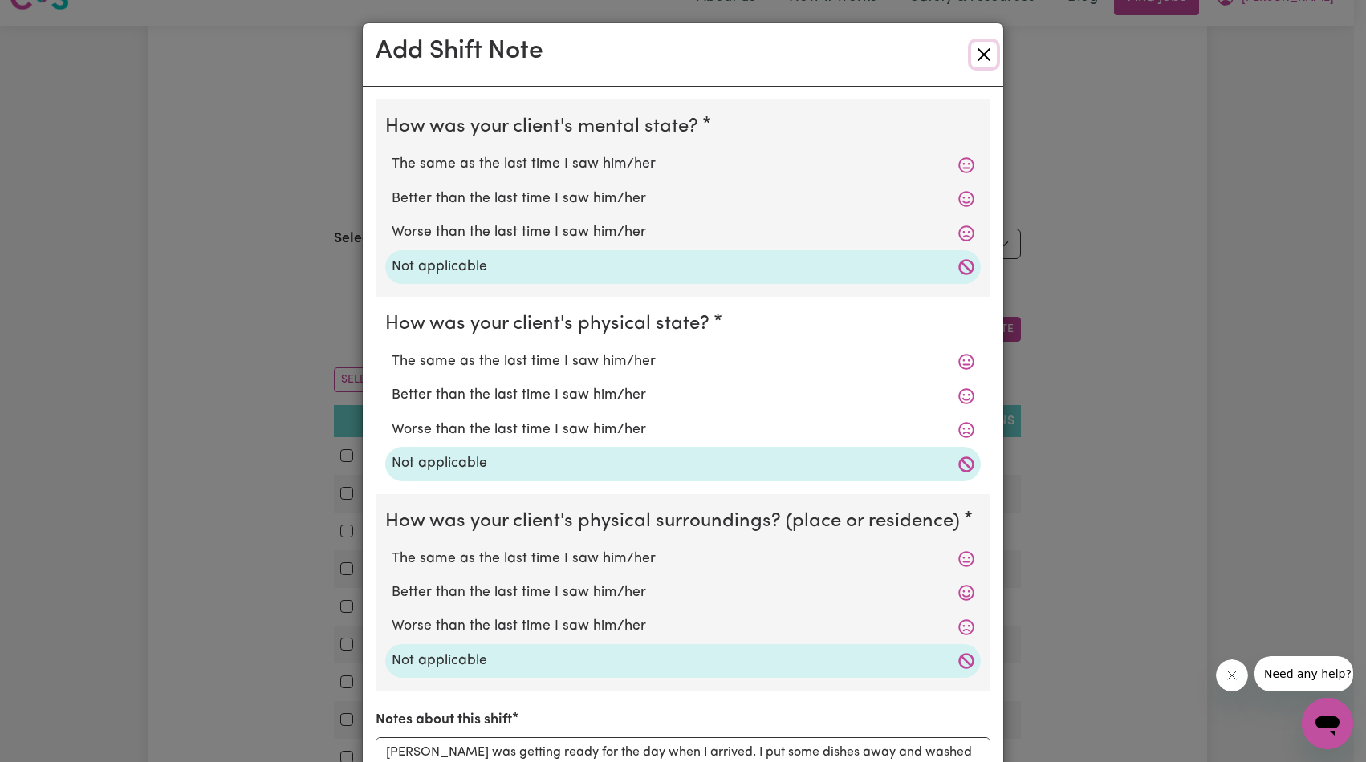
click at [985, 57] on button "Close" at bounding box center [984, 55] width 26 height 26
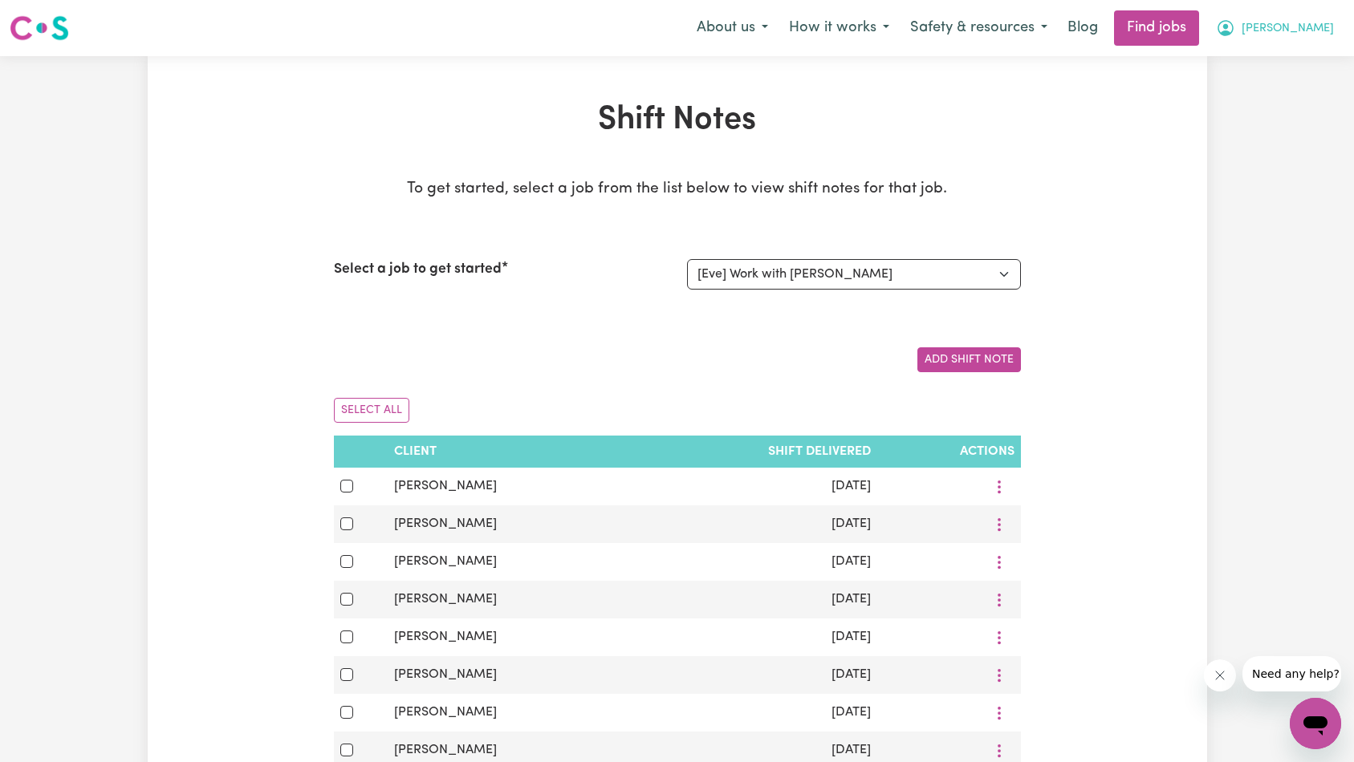
click at [1301, 37] on span "[PERSON_NAME]" at bounding box center [1287, 29] width 92 height 18
click at [1297, 57] on link "My Account" at bounding box center [1279, 62] width 127 height 30
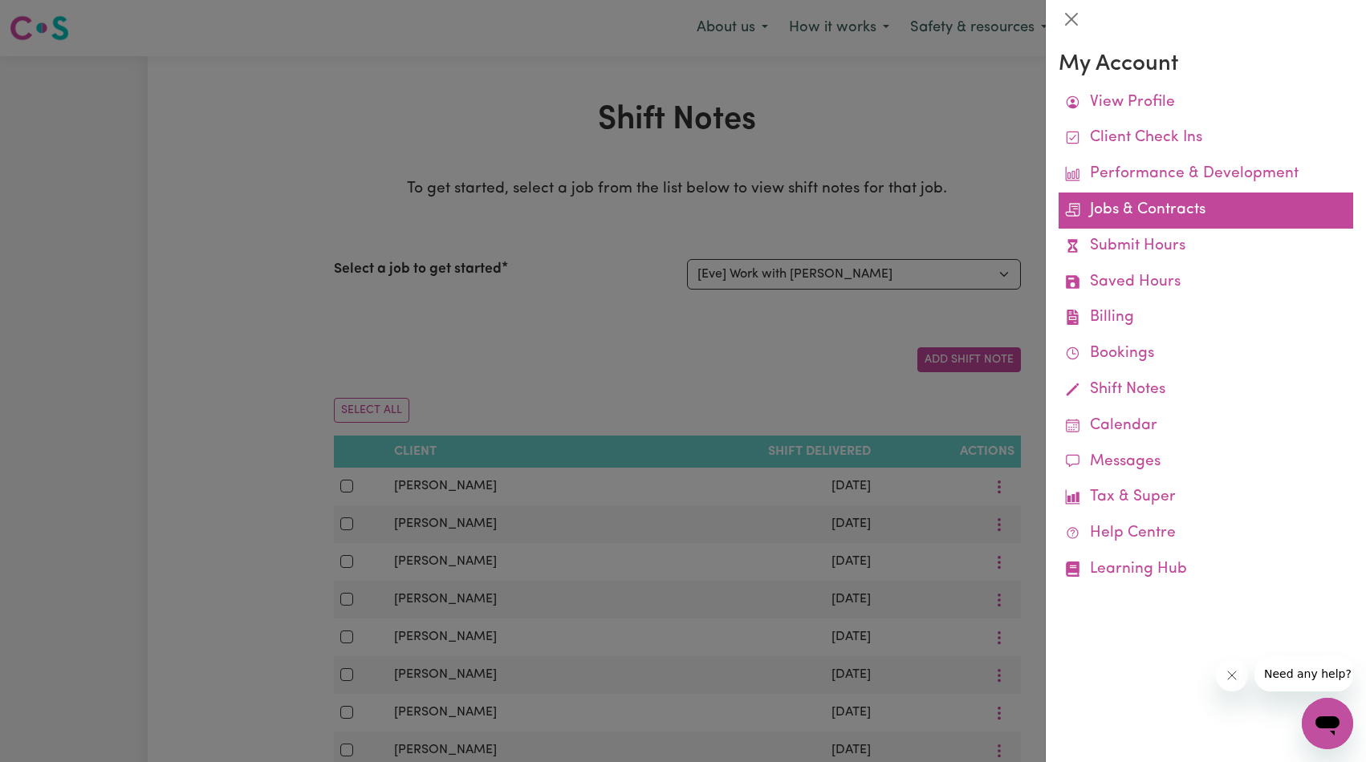
click at [1168, 203] on link "Jobs & Contracts" at bounding box center [1205, 211] width 294 height 36
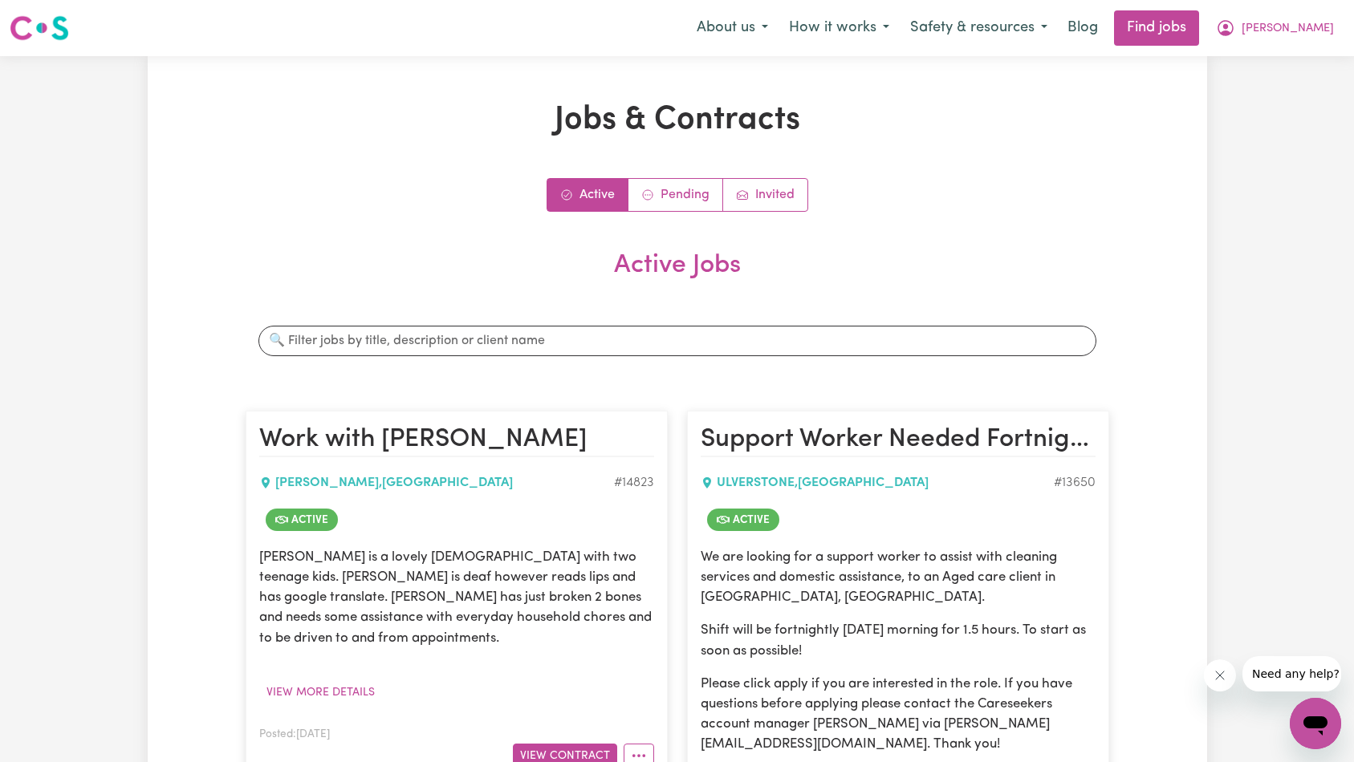
scroll to position [55, 0]
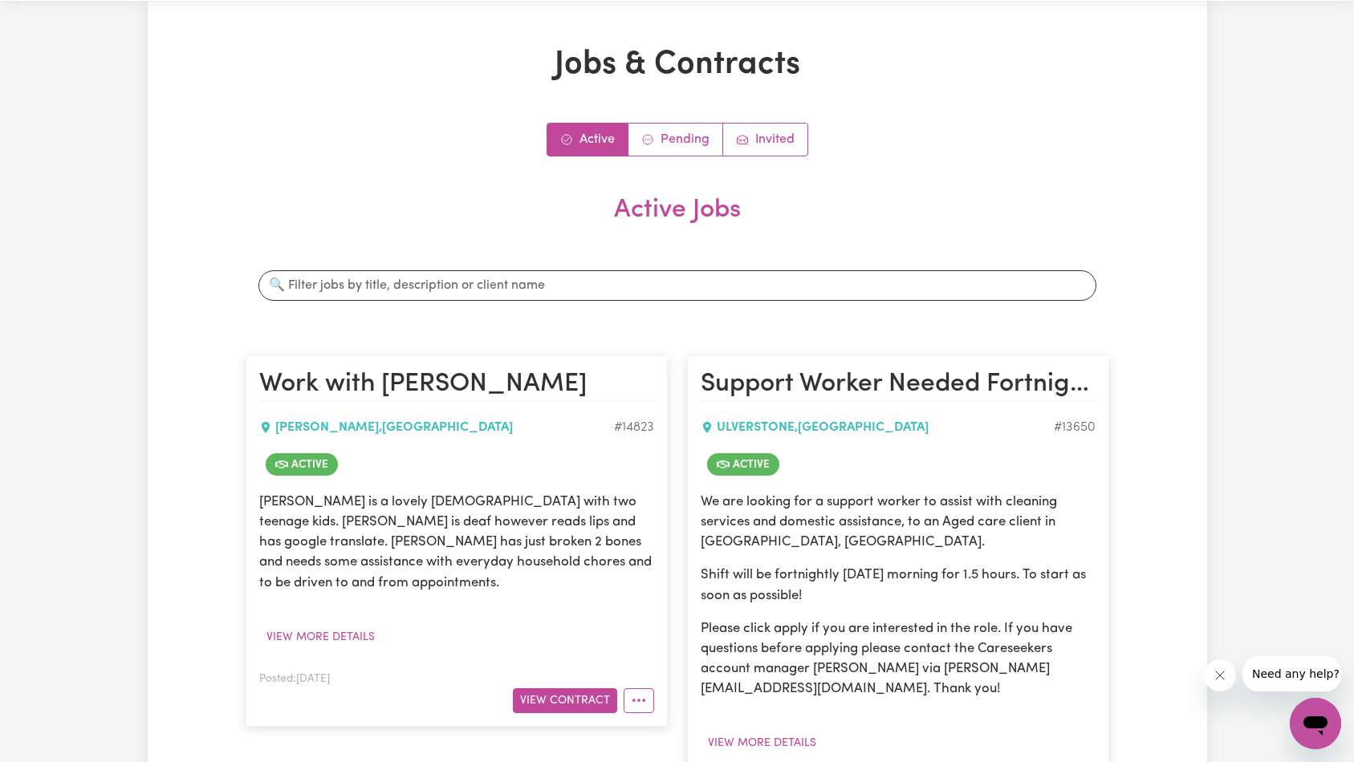
click at [643, 424] on div "# 14823" at bounding box center [634, 427] width 40 height 19
copy div "14823"
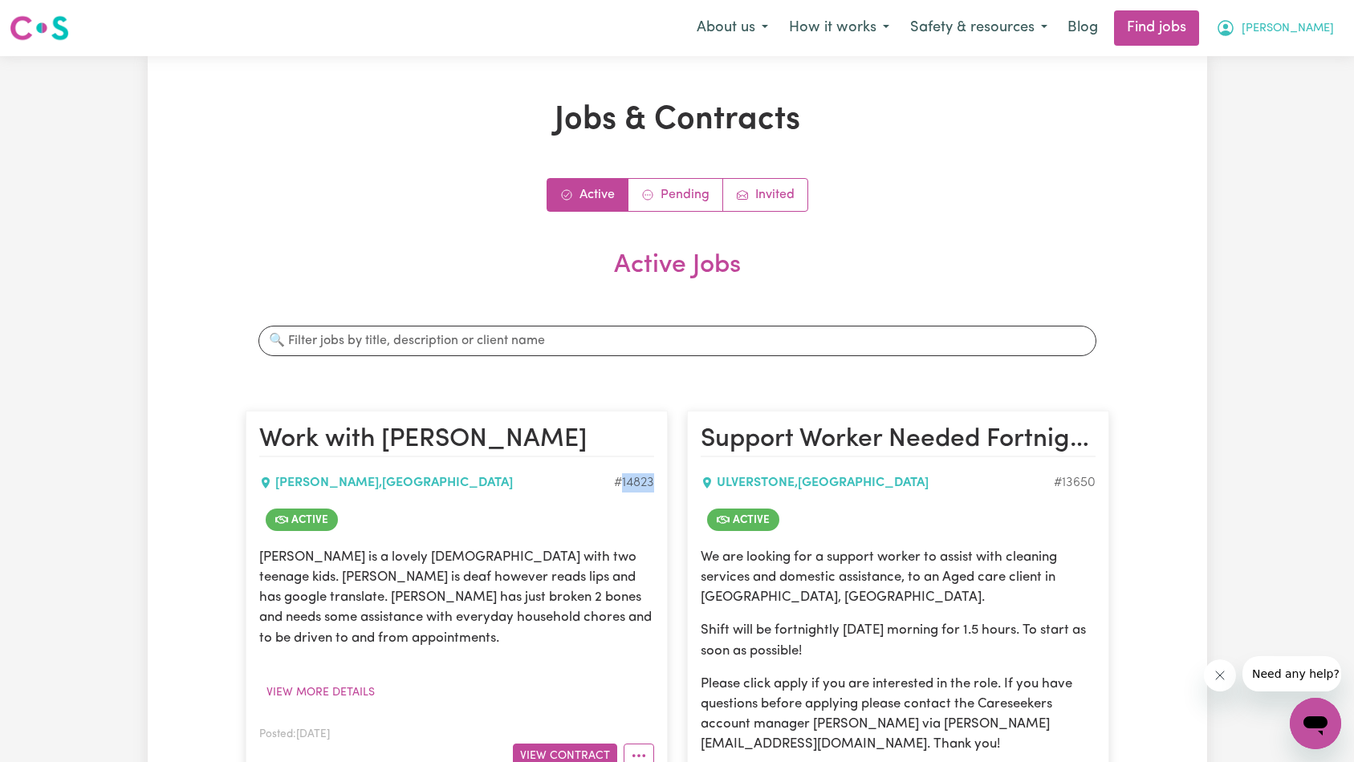
click at [1327, 30] on span "[PERSON_NAME]" at bounding box center [1287, 29] width 92 height 18
click at [1294, 118] on link "Logout" at bounding box center [1279, 123] width 127 height 30
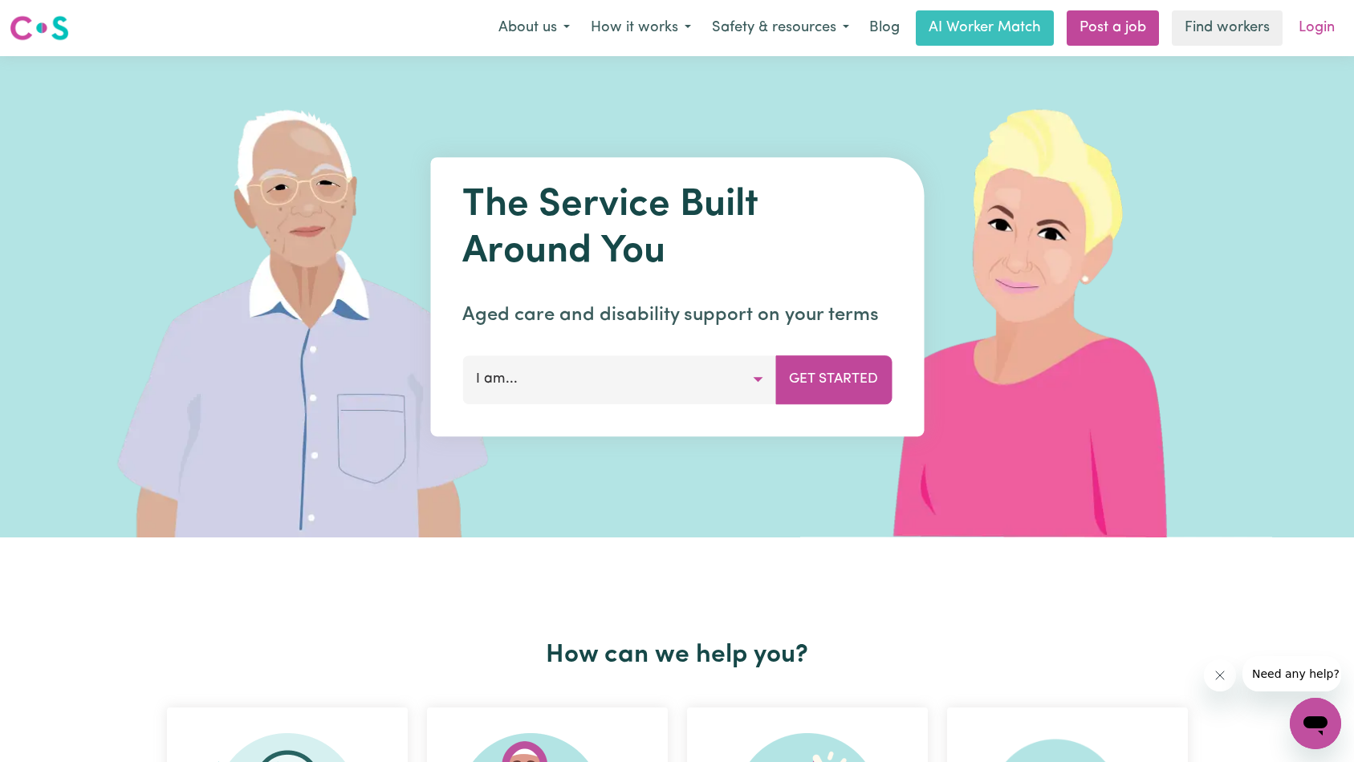
click at [1322, 26] on link "Login" at bounding box center [1316, 27] width 55 height 35
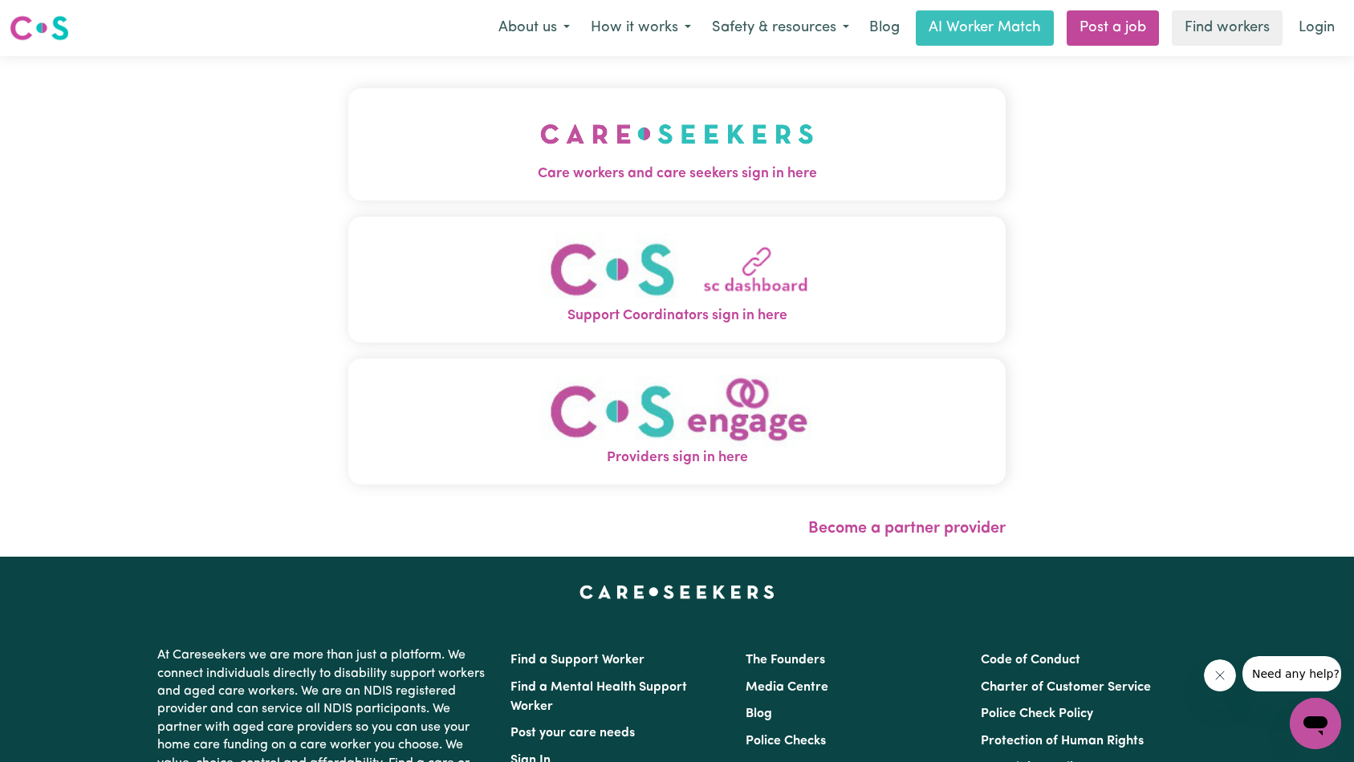
click at [395, 99] on button "Care workers and care seekers sign in here" at bounding box center [677, 144] width 658 height 112
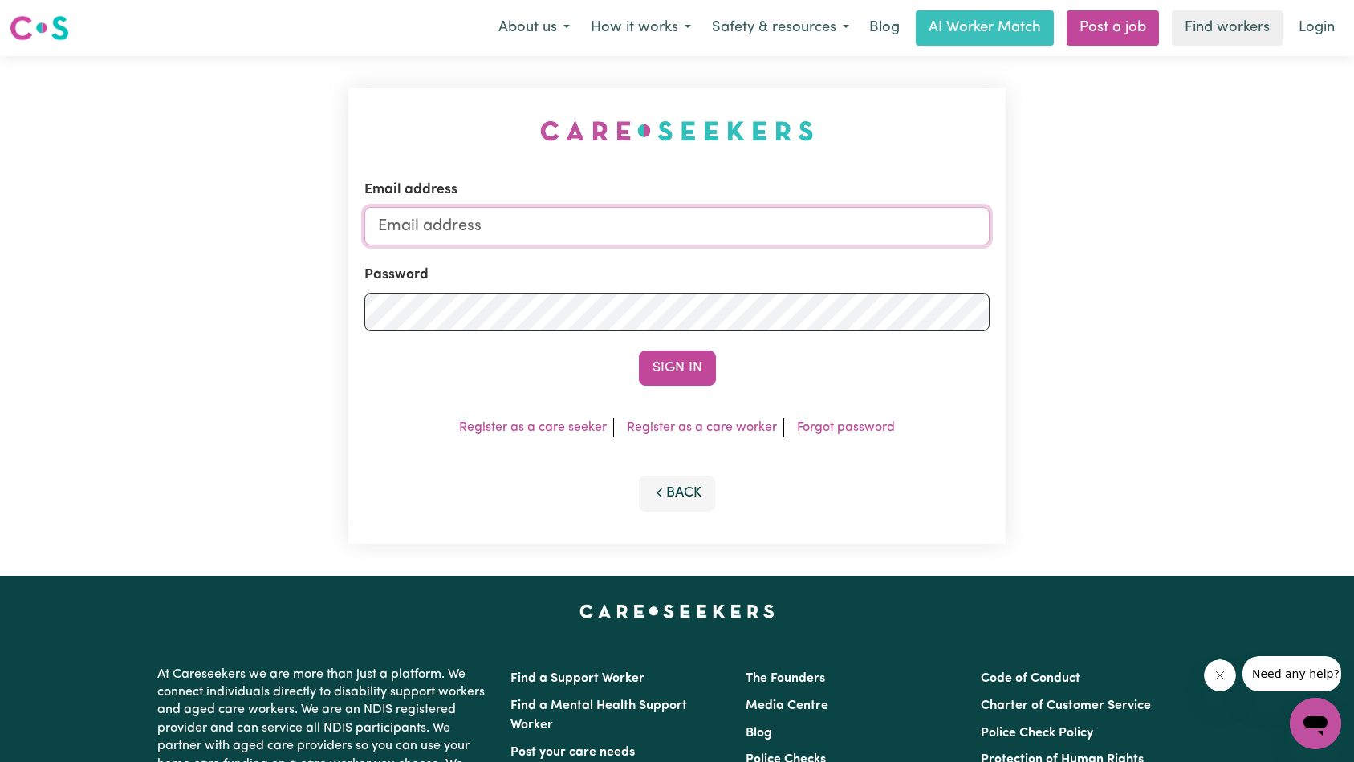
click at [655, 239] on input "Email address" at bounding box center [677, 226] width 626 height 39
type input "[EMAIL_ADDRESS][DOMAIN_NAME]"
click at [657, 365] on button "Sign In" at bounding box center [677, 368] width 77 height 35
